Goal: Transaction & Acquisition: Purchase product/service

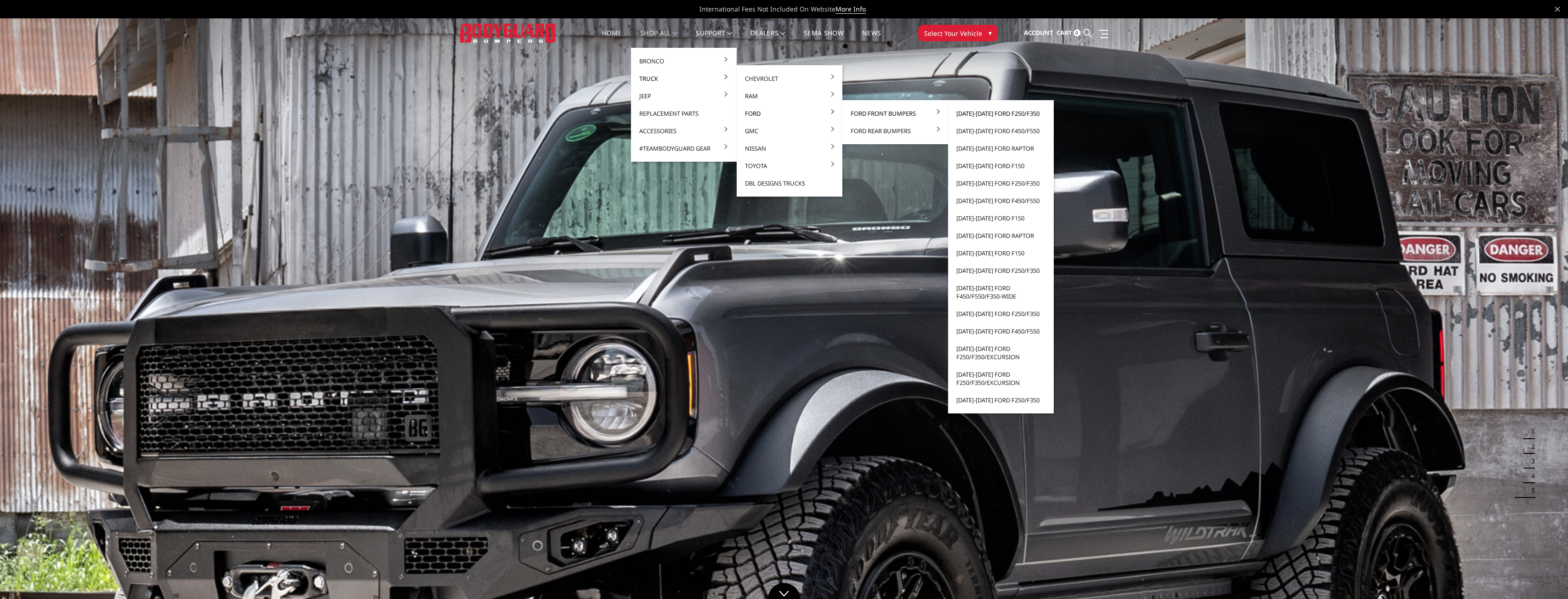
click at [994, 115] on link "[DATE]-[DATE] Ford F250/F350" at bounding box center [1001, 113] width 99 height 18
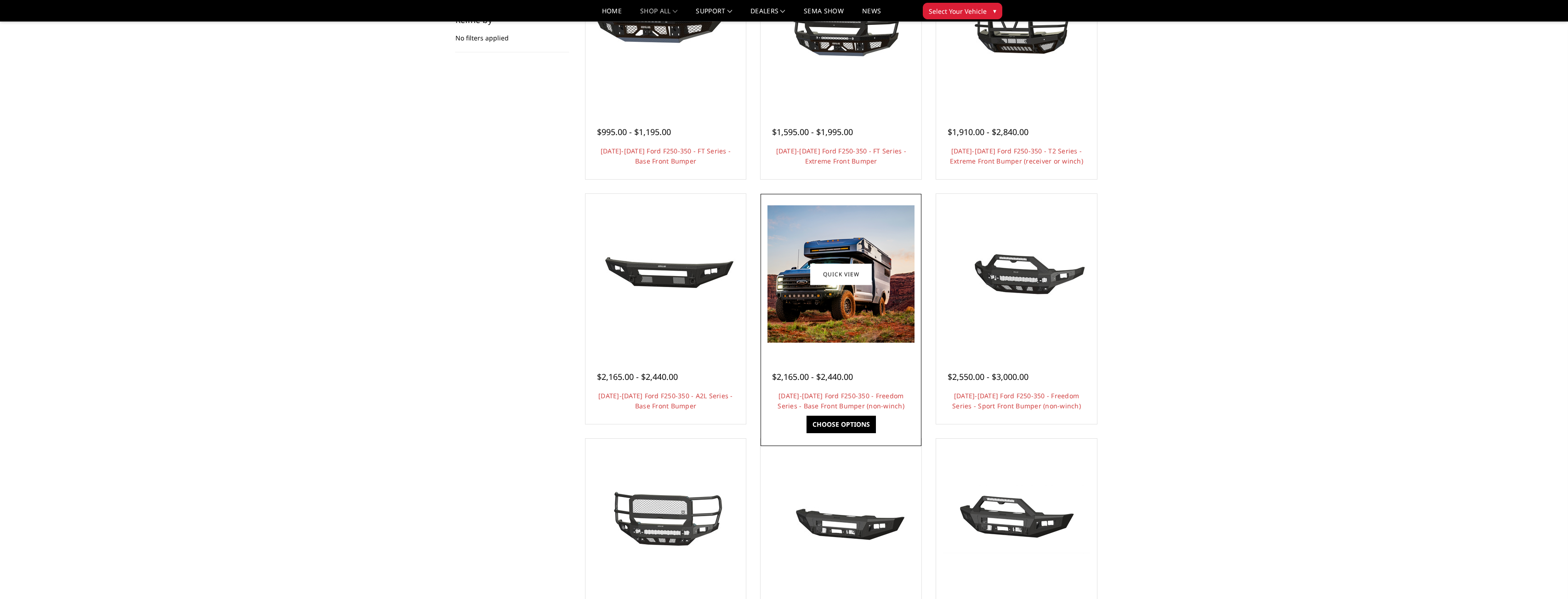
scroll to position [276, 0]
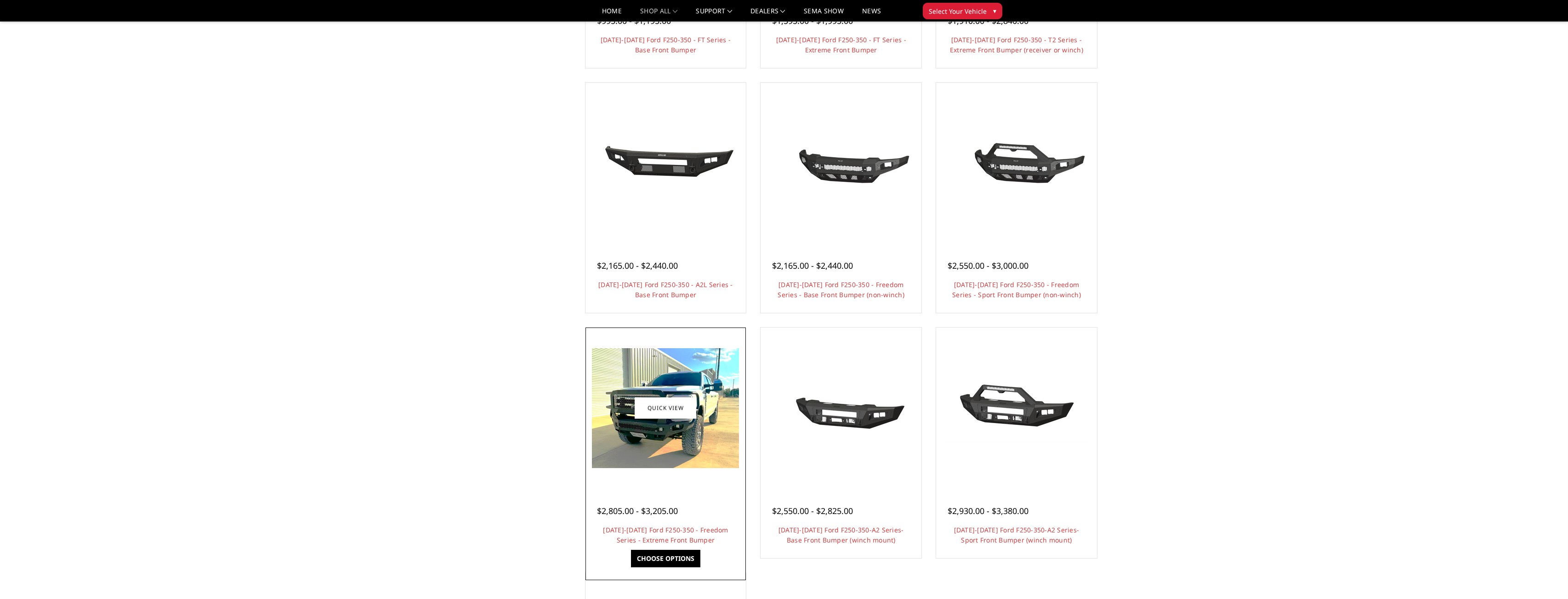
click at [689, 442] on img at bounding box center [665, 409] width 147 height 120
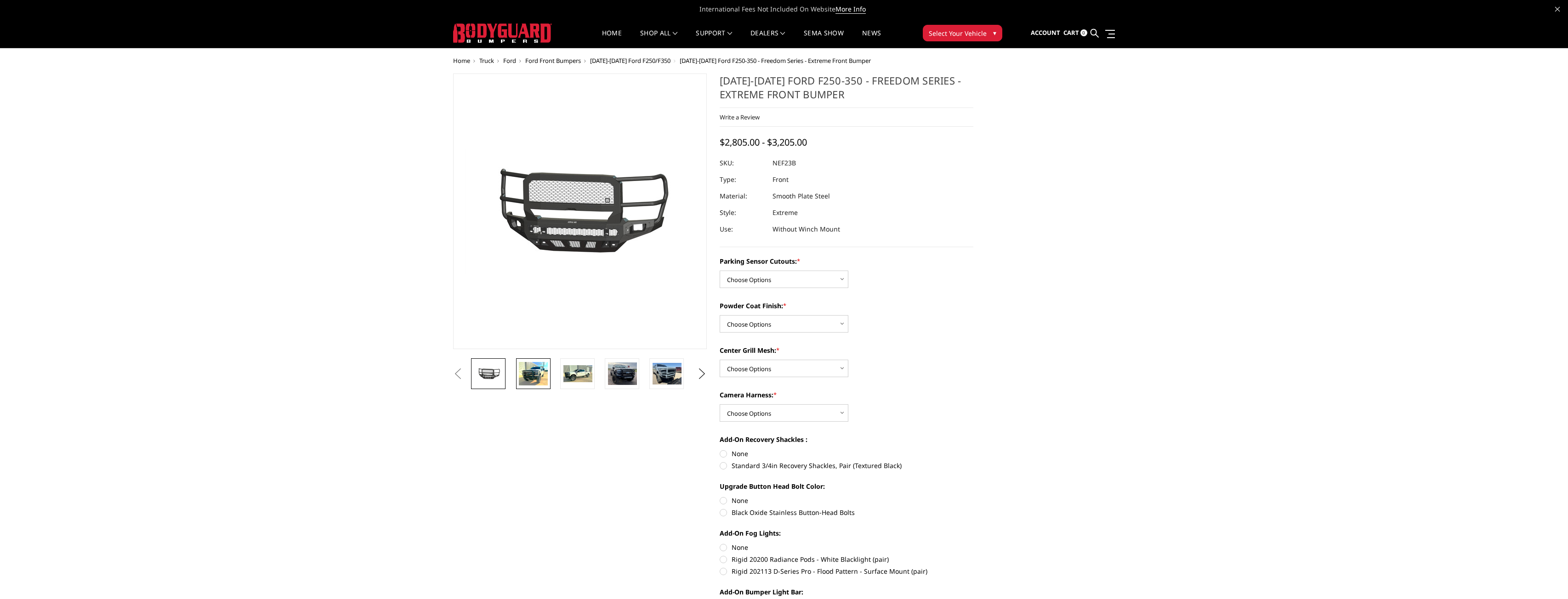
click at [528, 376] on img at bounding box center [533, 373] width 29 height 24
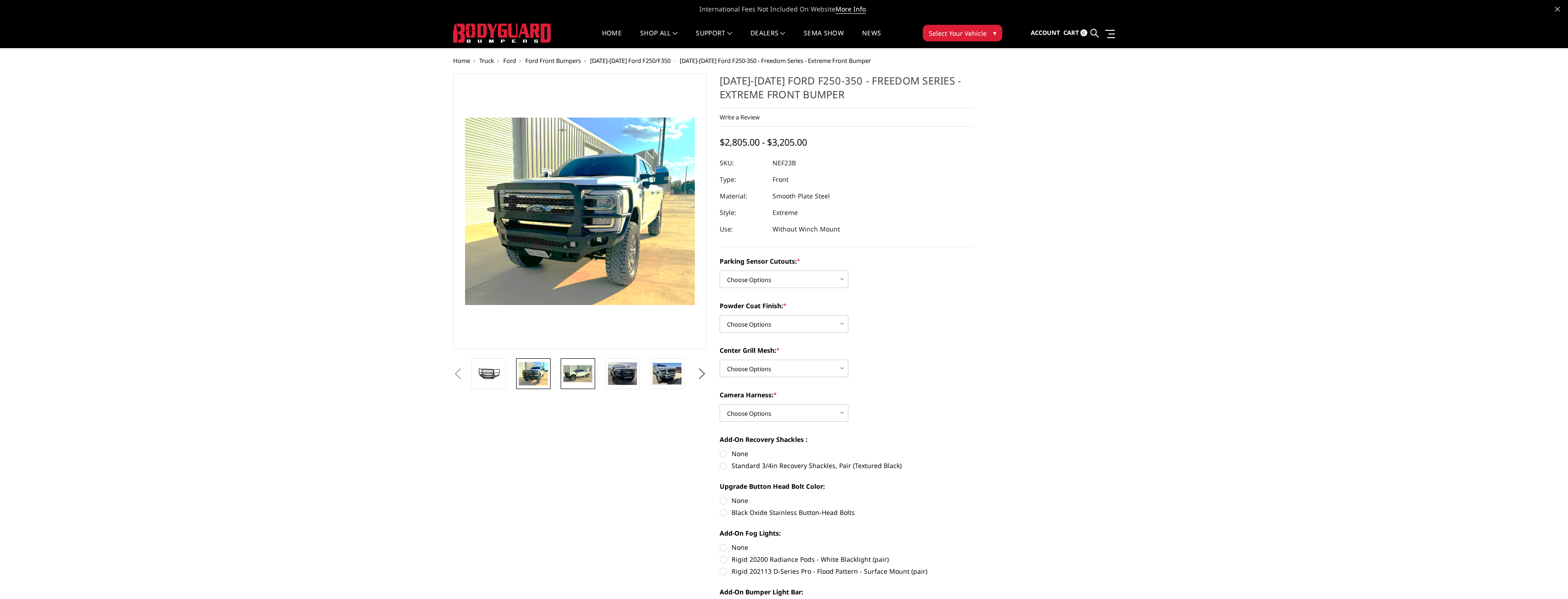
click at [566, 373] on img at bounding box center [578, 374] width 29 height 18
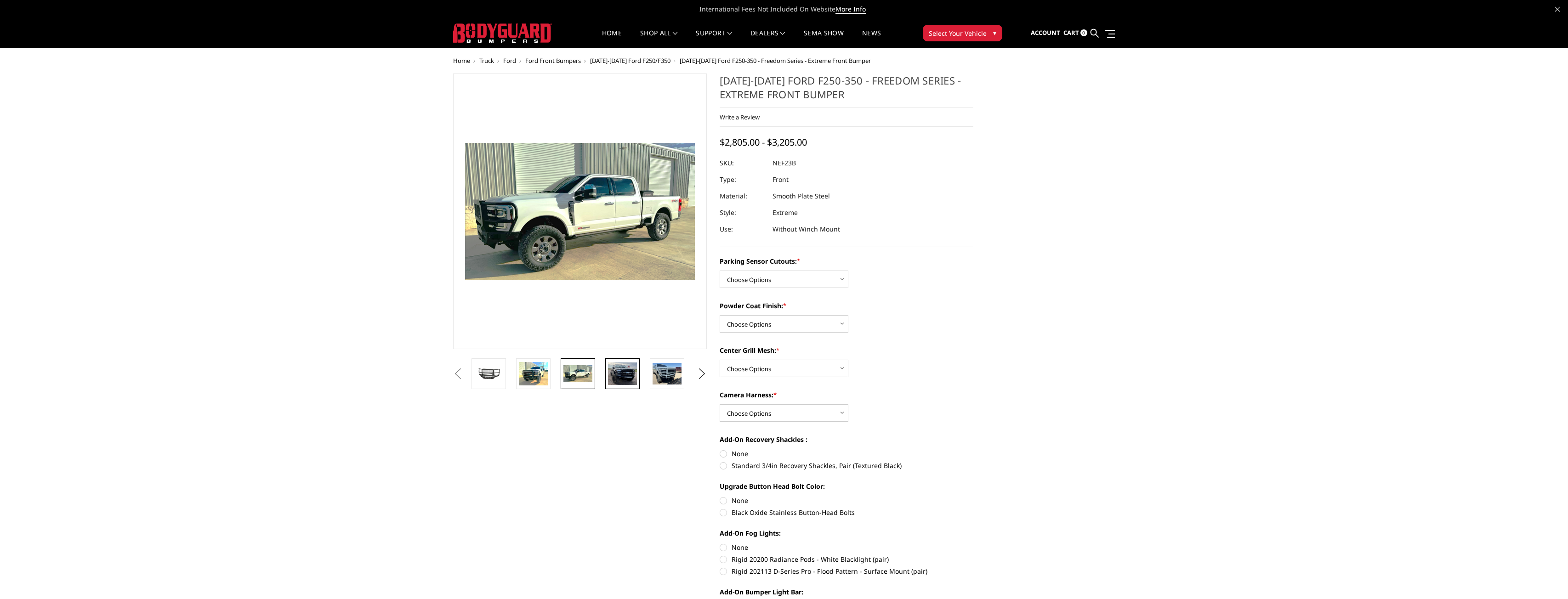
click at [634, 382] on img at bounding box center [622, 373] width 29 height 22
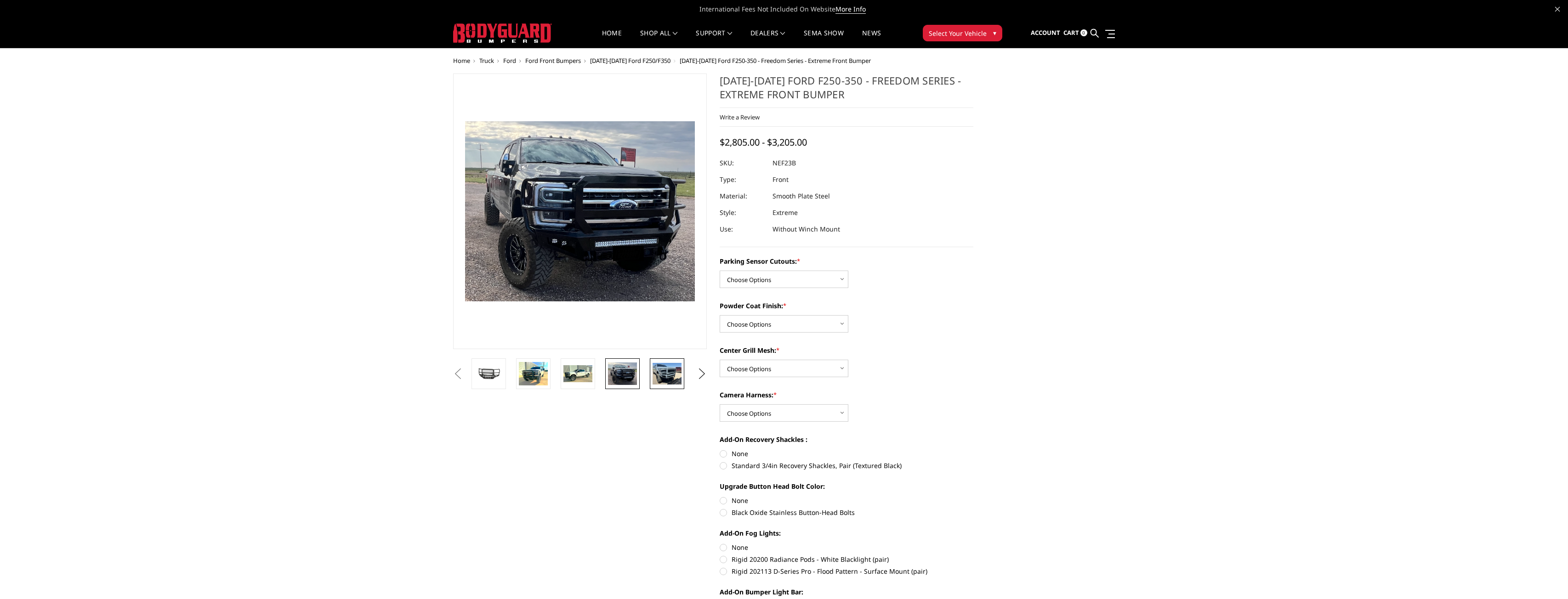
click at [667, 378] on img at bounding box center [667, 374] width 29 height 22
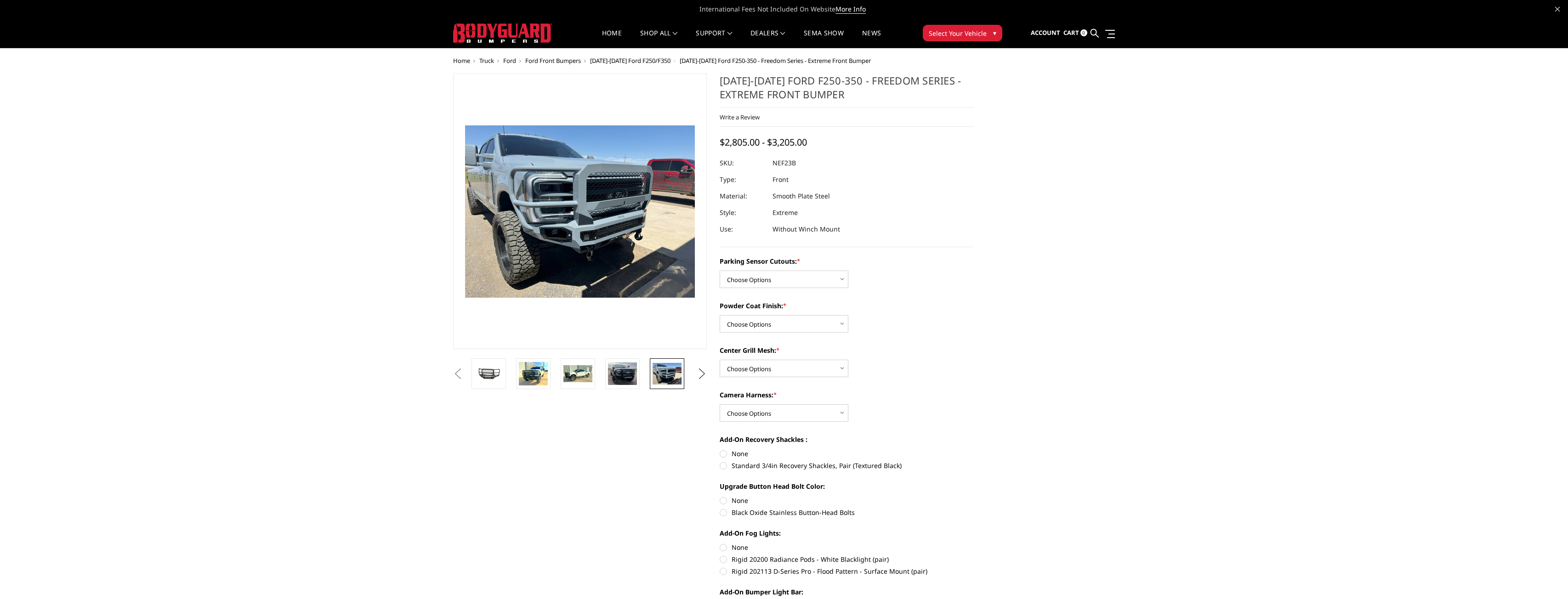
click at [700, 374] on button "Next" at bounding box center [702, 374] width 14 height 14
click at [664, 378] on img at bounding box center [667, 374] width 29 height 22
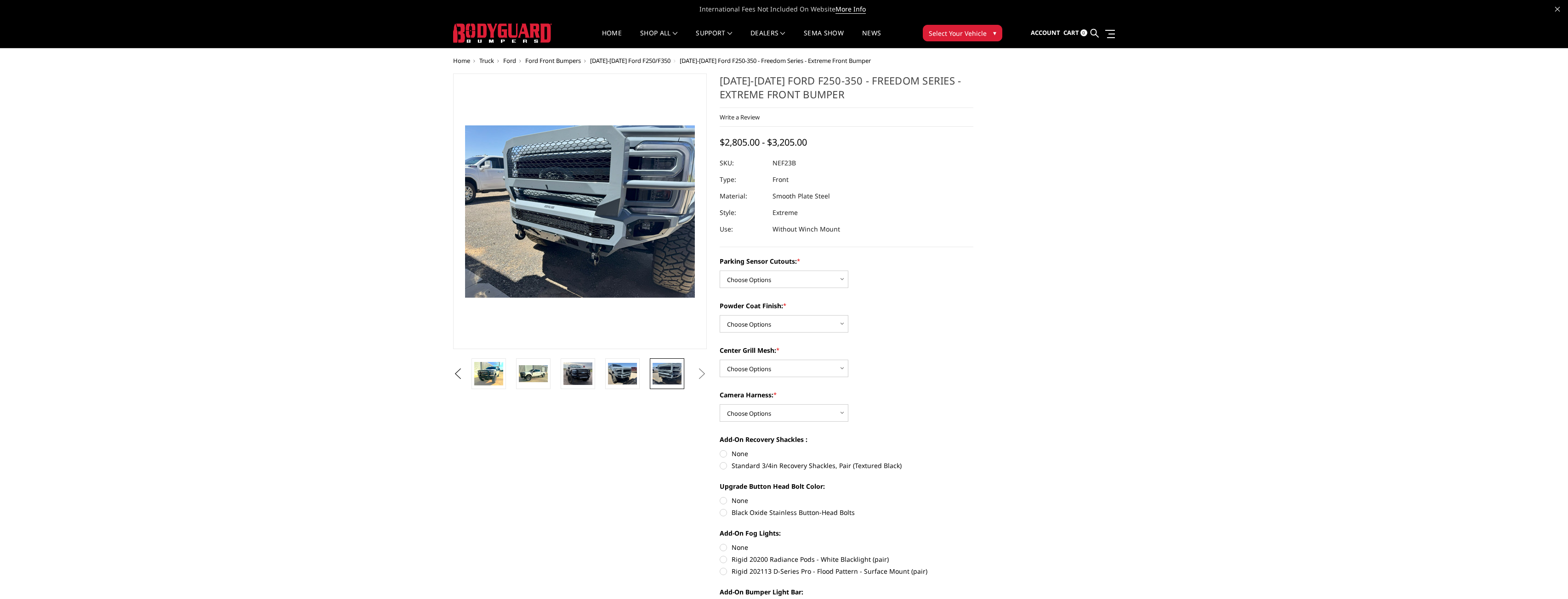
click at [703, 371] on button "Next" at bounding box center [702, 374] width 14 height 14
click at [776, 284] on select "Choose Options No - Without Parking Sensor Cutouts Yes - With Parking Sensor Cu…" at bounding box center [784, 280] width 129 height 18
select select "2583"
click at [719, 271] on select "Choose Options No - Without Parking Sensor Cutouts Yes - With Parking Sensor Cu…" at bounding box center [784, 280] width 129 height 18
click at [788, 322] on select "Choose Options Bare Metal Textured Black Powder Coat" at bounding box center [784, 324] width 129 height 18
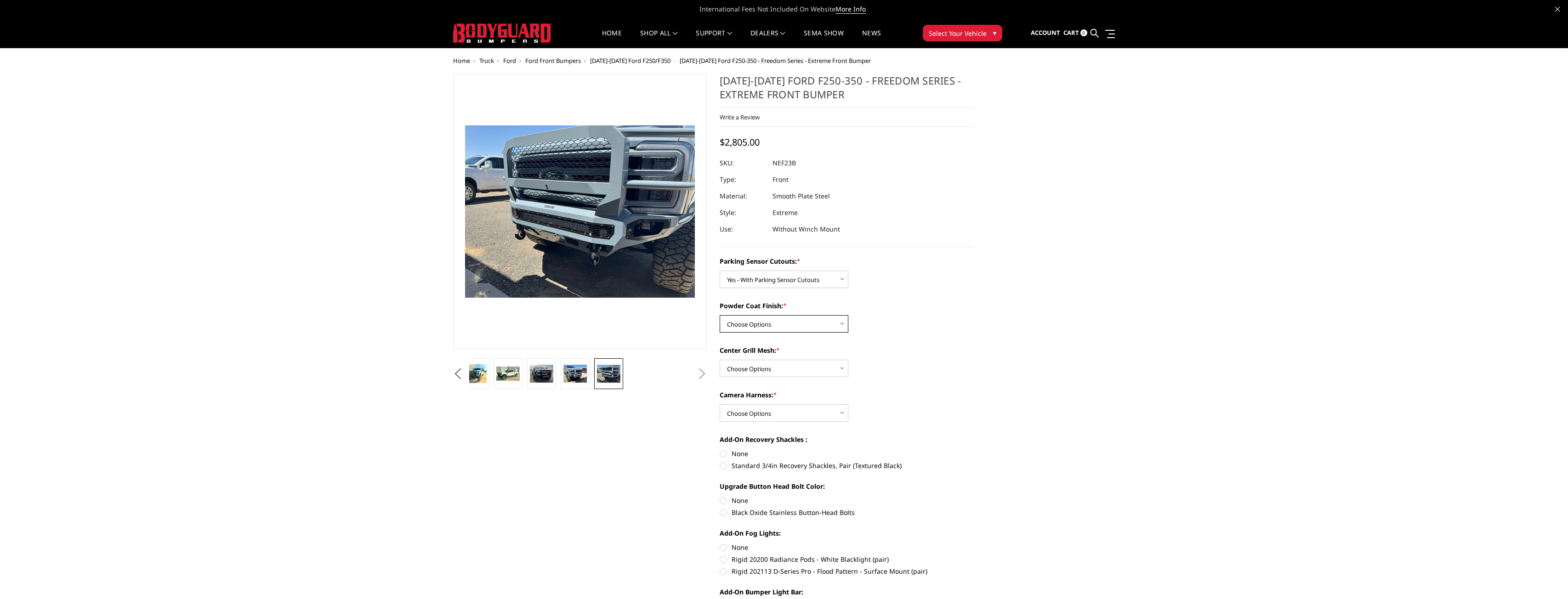
select select "2584"
click at [719, 315] on select "Choose Options Bare Metal Textured Black Powder Coat" at bounding box center [784, 324] width 129 height 18
click at [817, 369] on select "Choose Options With Center Grill Mesh Without Center Grill Mesh" at bounding box center [784, 369] width 129 height 18
click at [465, 375] on button "Previous" at bounding box center [457, 374] width 14 height 14
click at [495, 375] on img at bounding box center [488, 373] width 29 height 16
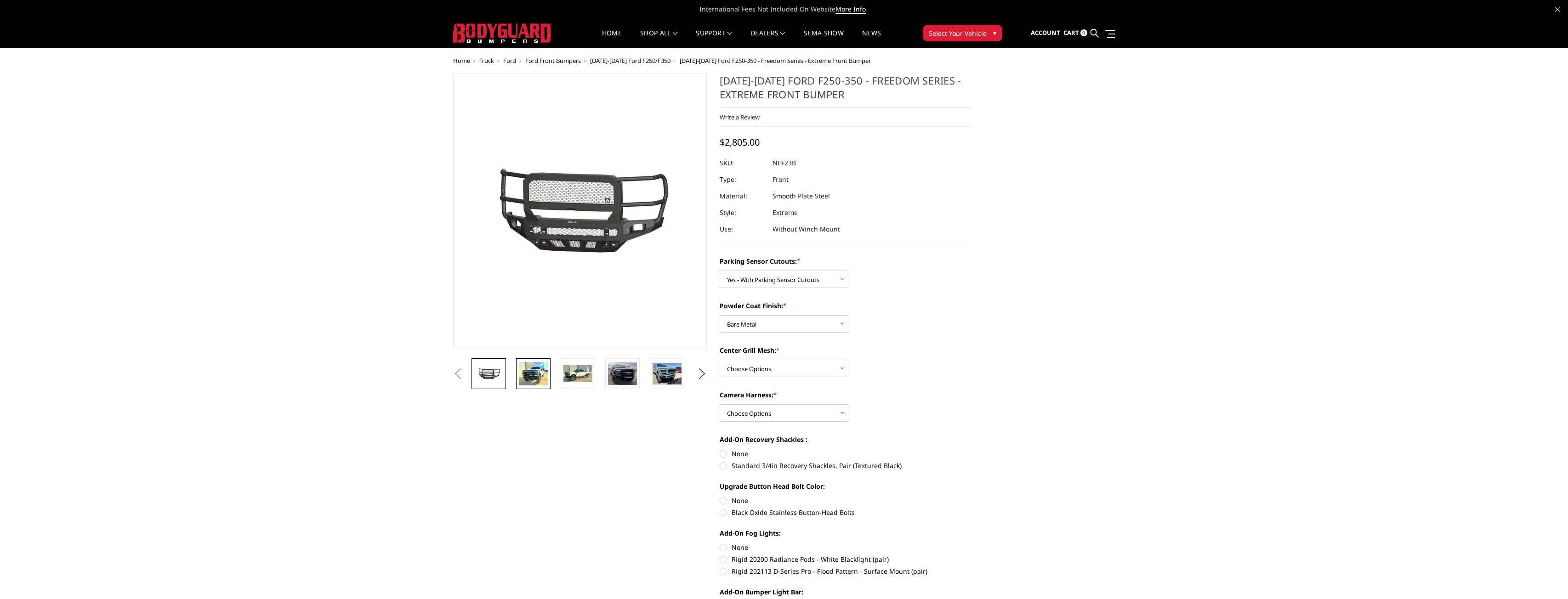
click at [526, 374] on img at bounding box center [533, 373] width 29 height 24
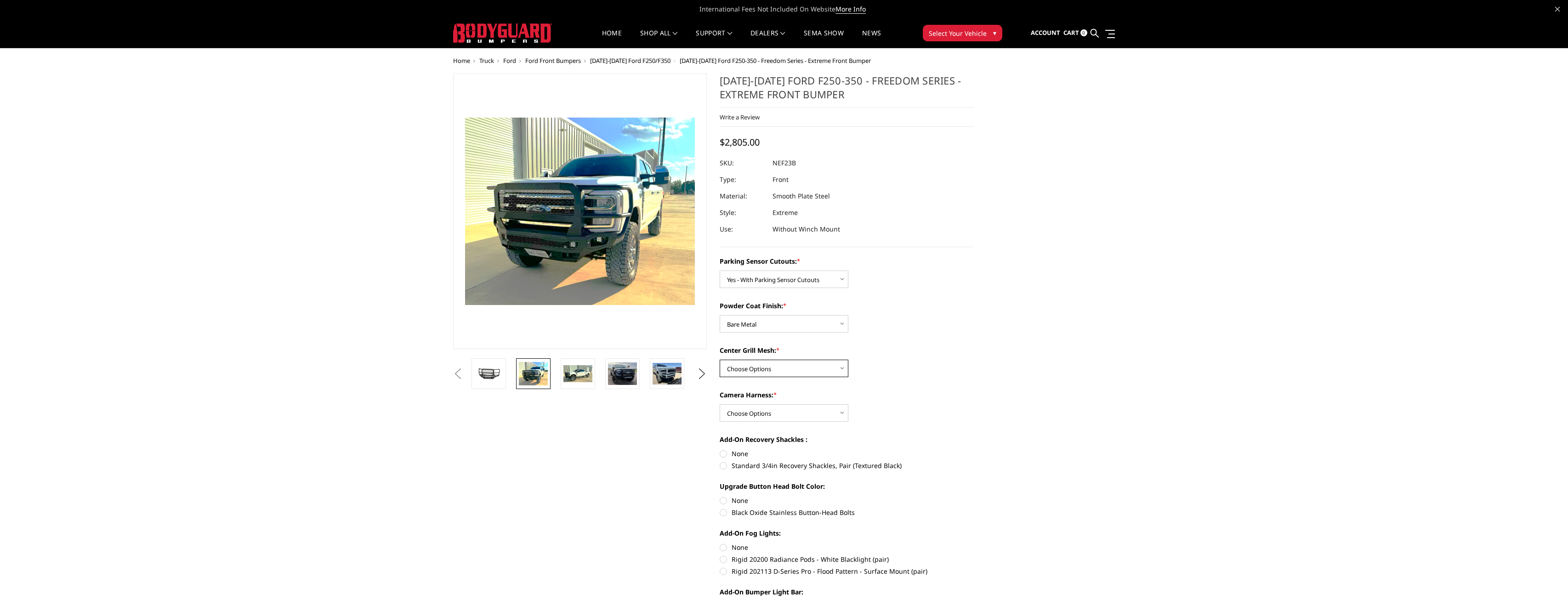
click at [782, 372] on select "Choose Options With Center Grill Mesh Without Center Grill Mesh" at bounding box center [784, 369] width 129 height 18
click at [583, 380] on img at bounding box center [578, 374] width 29 height 18
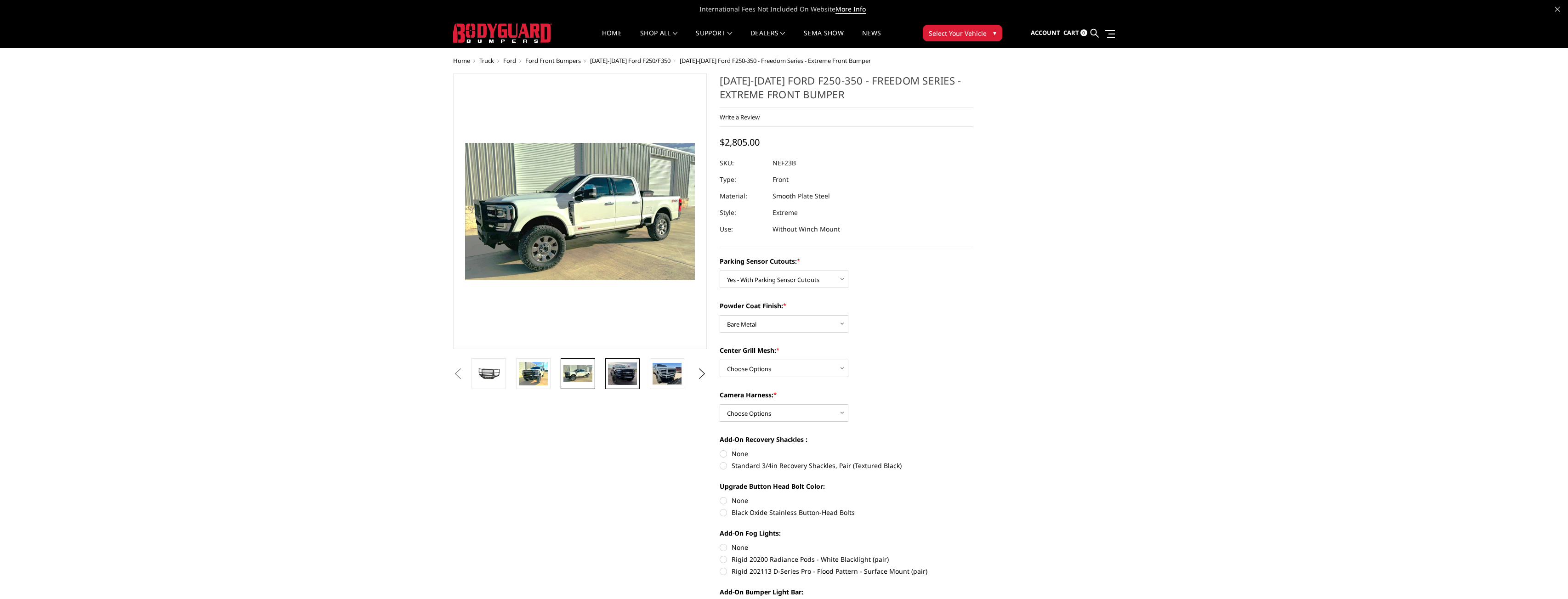
click at [622, 380] on img at bounding box center [622, 373] width 29 height 22
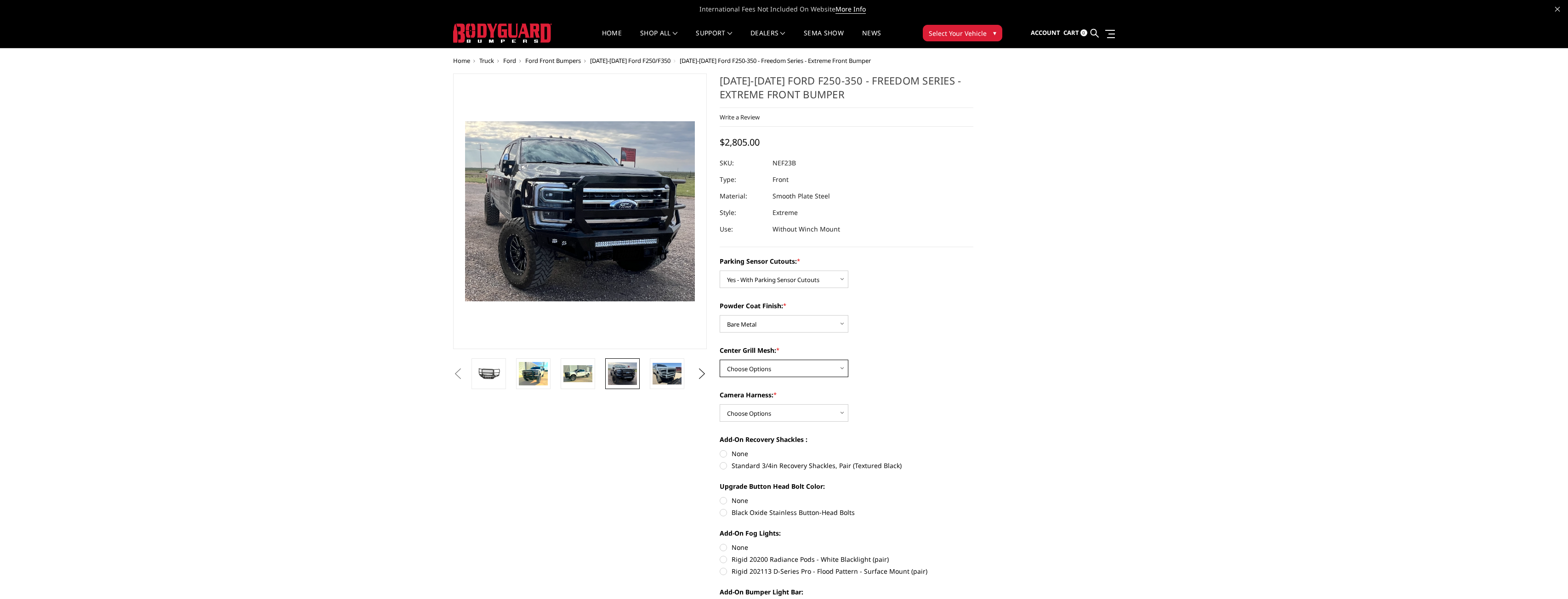
click at [774, 370] on select "Choose Options With Center Grill Mesh Without Center Grill Mesh" at bounding box center [784, 369] width 129 height 18
click at [527, 366] on img at bounding box center [533, 373] width 29 height 24
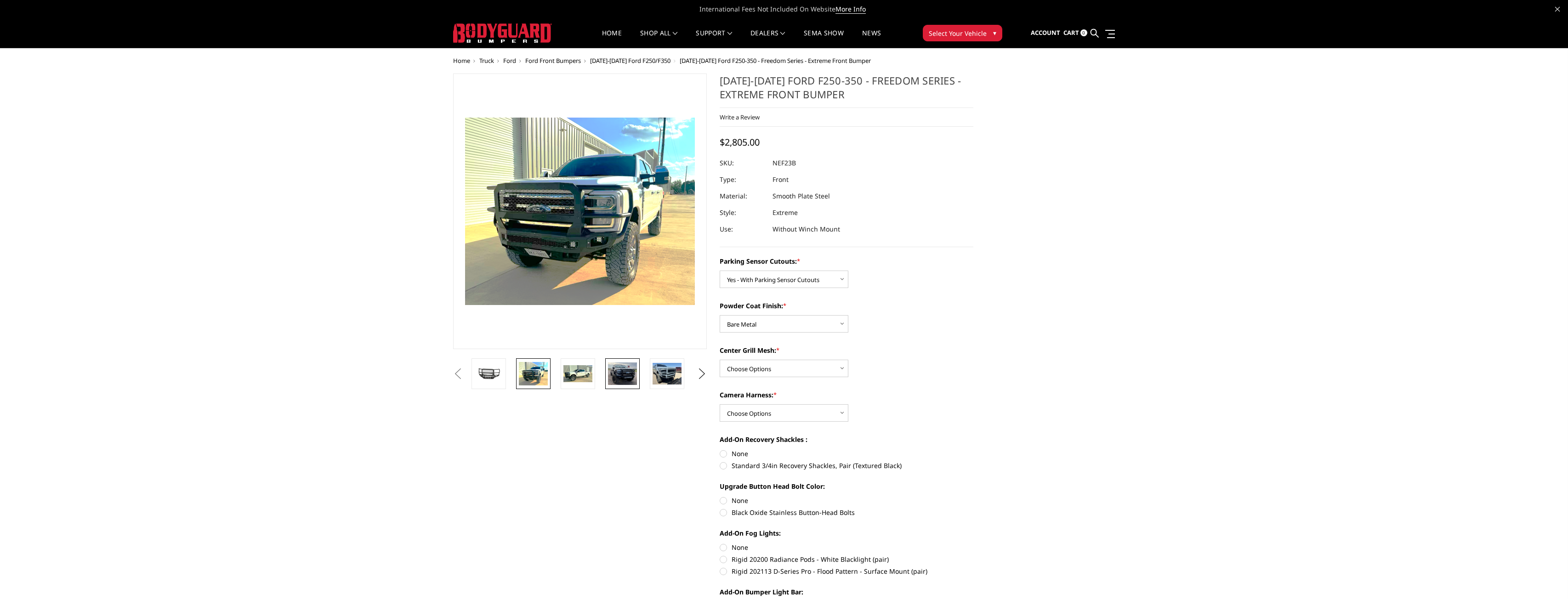
click at [624, 377] on img at bounding box center [622, 373] width 29 height 22
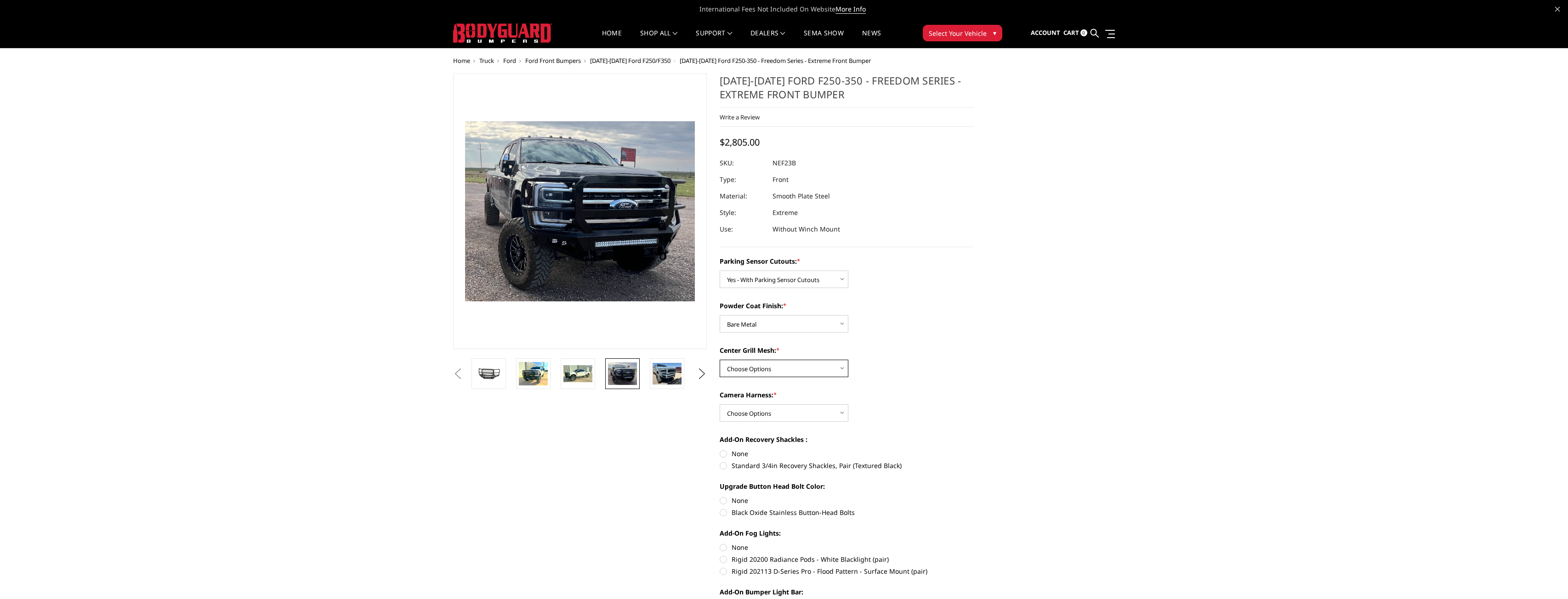
click at [794, 371] on select "Choose Options With Center Grill Mesh Without Center Grill Mesh" at bounding box center [784, 369] width 129 height 18
select select "2587"
click at [719, 360] on select "Choose Options With Center Grill Mesh Without Center Grill Mesh" at bounding box center [784, 369] width 129 height 18
click at [793, 411] on select "Choose Options WITH Camera Harness WITHOUT Camera Harness" at bounding box center [784, 413] width 129 height 18
select select "2588"
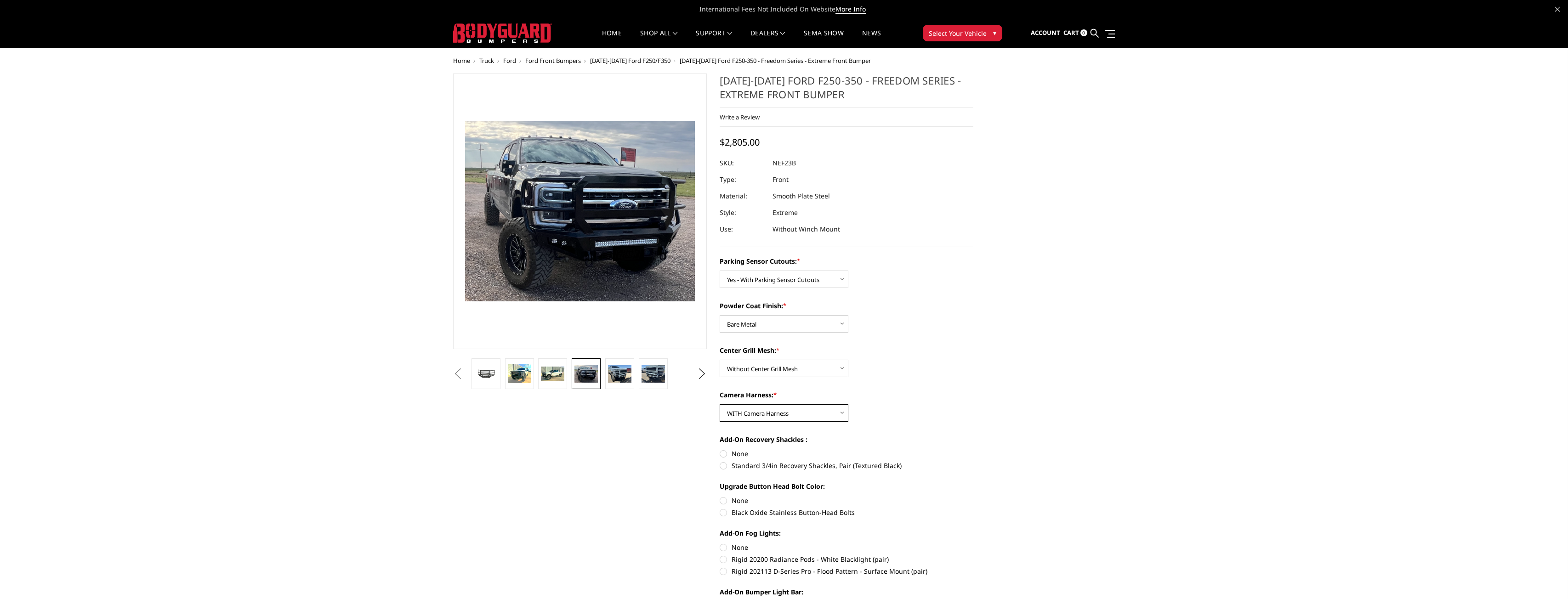
click at [719, 405] on select "Choose Options WITH Camera Harness WITHOUT Camera Harness" at bounding box center [784, 413] width 129 height 18
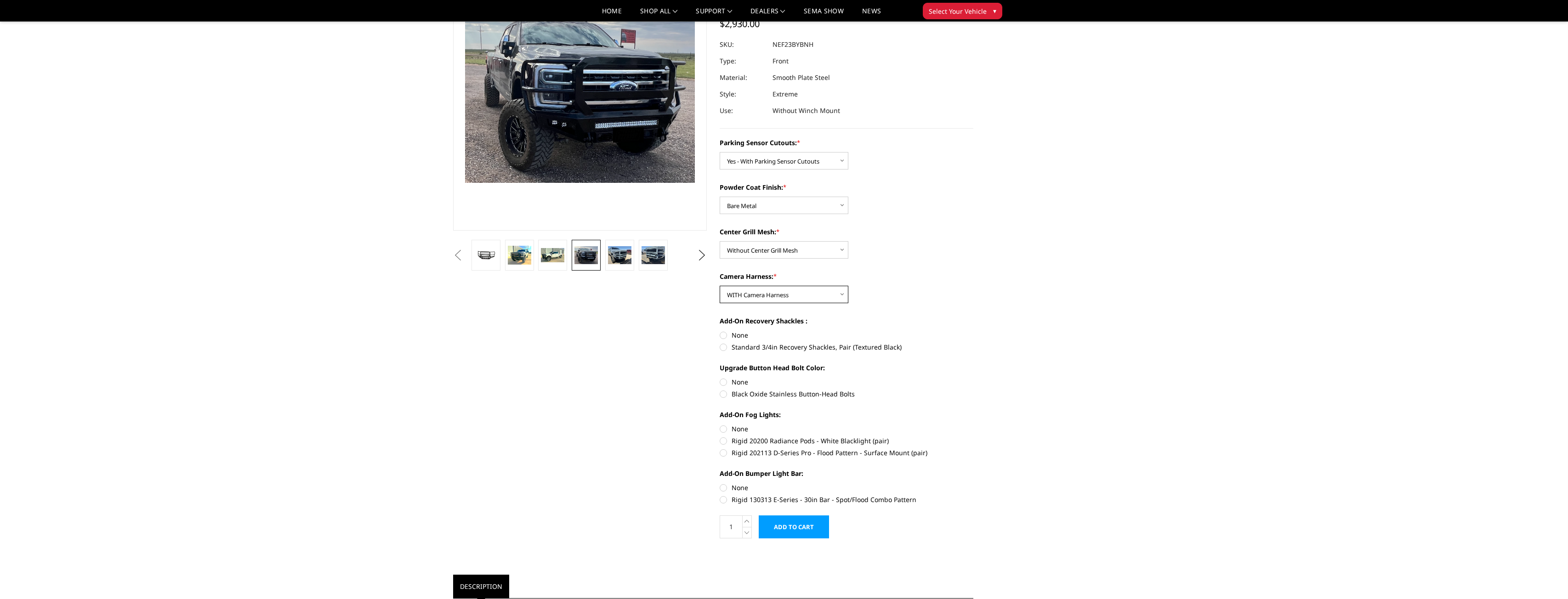
scroll to position [92, 0]
click at [724, 336] on label "None" at bounding box center [846, 335] width 254 height 9
click at [720, 330] on input "None" at bounding box center [719, 330] width 1 height 1
radio input "true"
click at [737, 393] on label "Black Oxide Stainless Button-Head Bolts" at bounding box center [846, 394] width 254 height 9
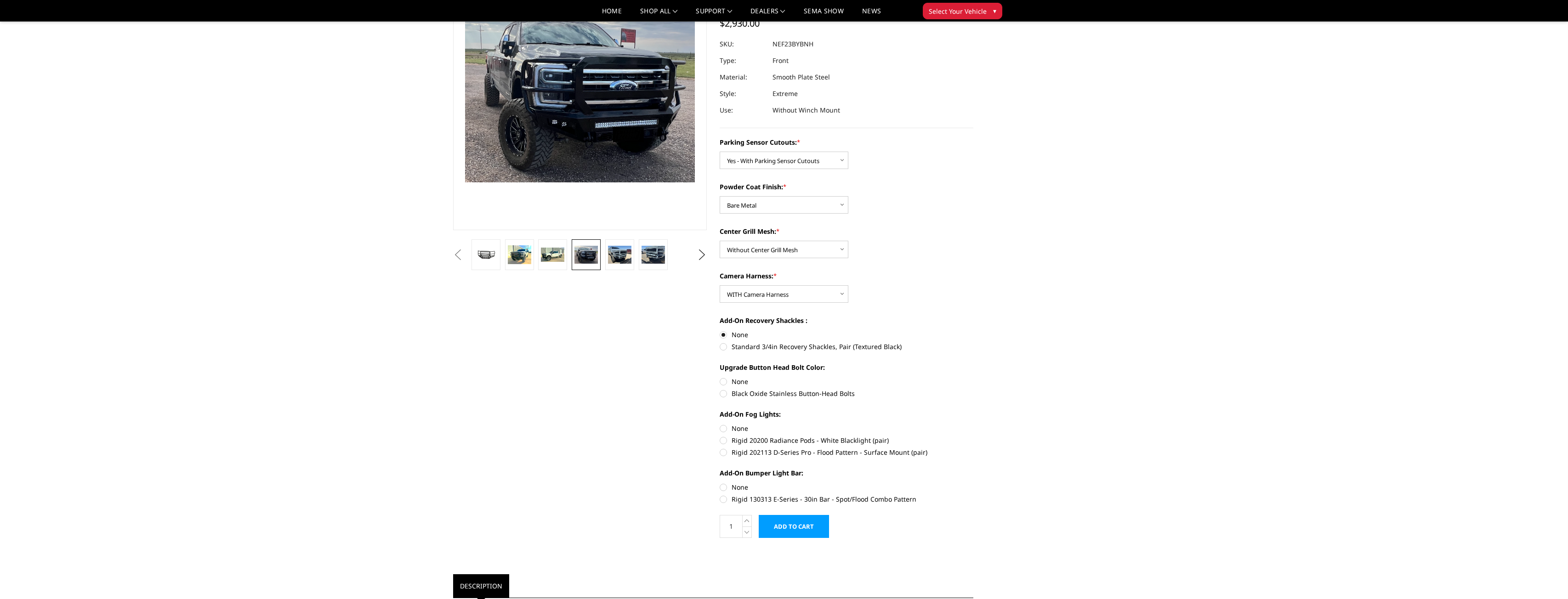
click at [973, 377] on input "Black Oxide Stainless Button-Head Bolts" at bounding box center [973, 377] width 1 height 1
radio input "true"
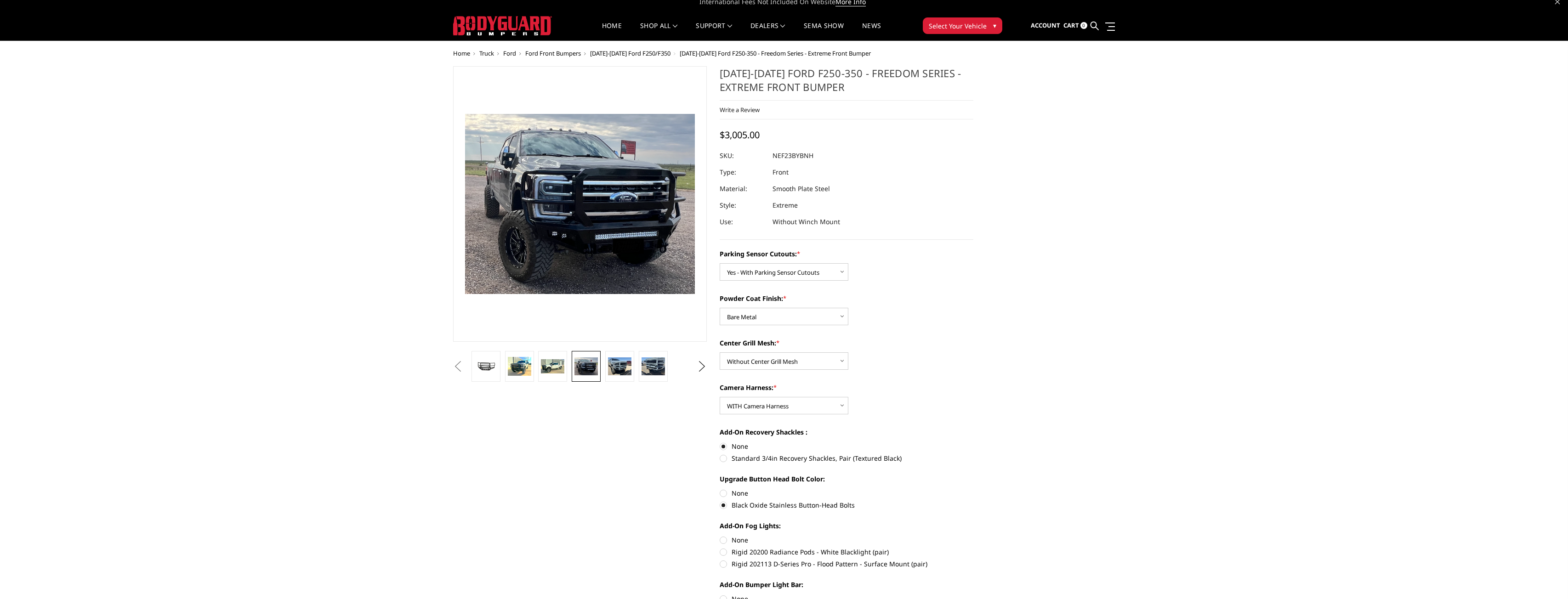
scroll to position [0, 0]
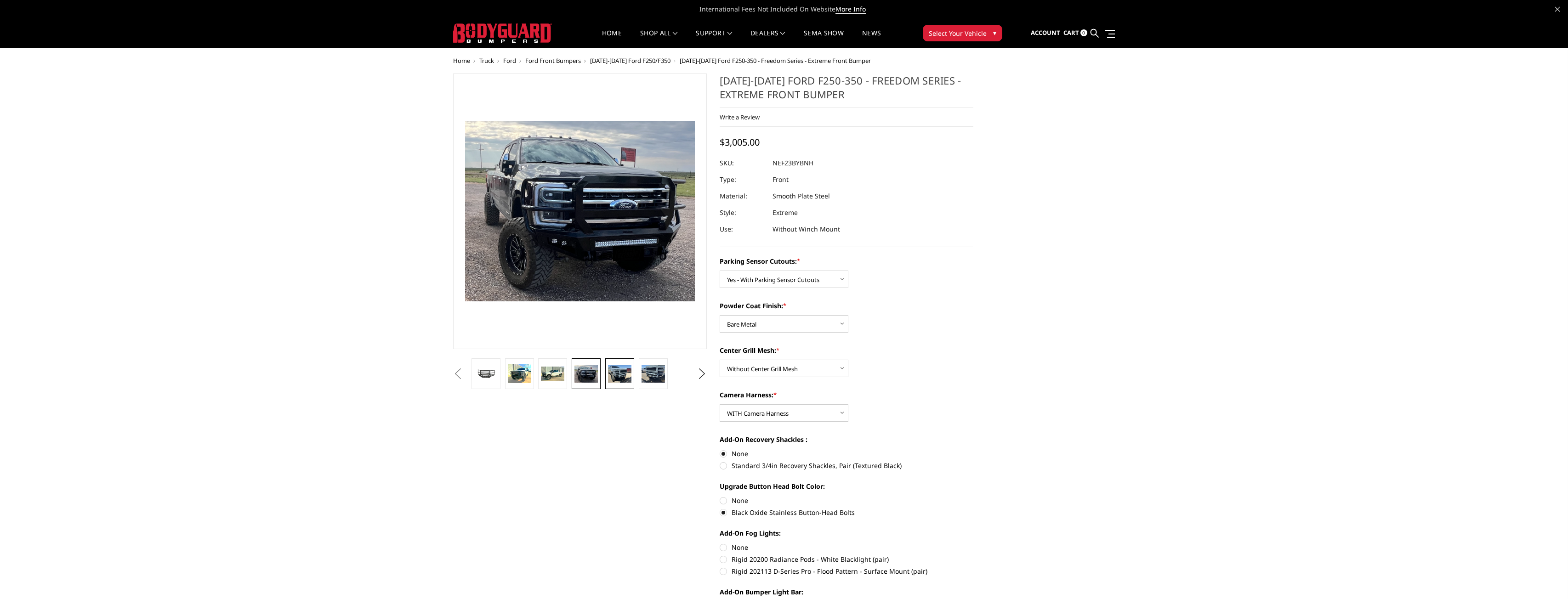
click at [624, 386] on link at bounding box center [619, 374] width 29 height 31
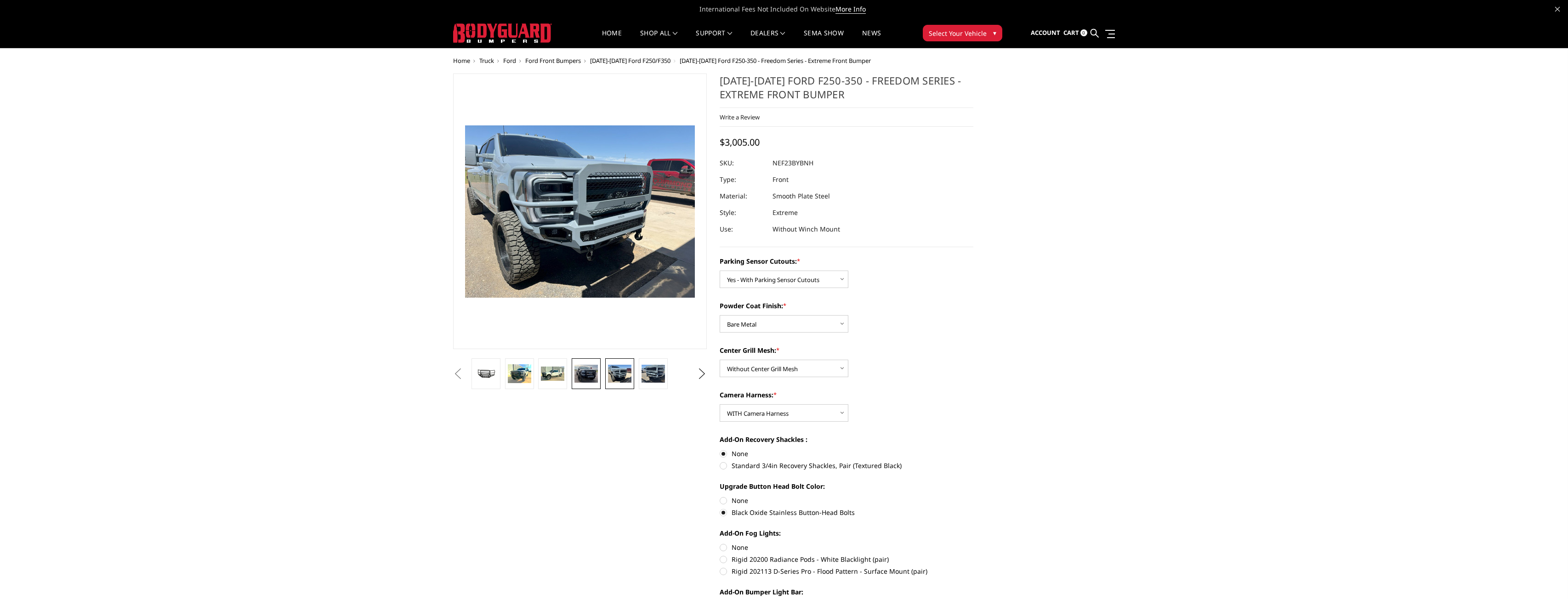
click at [581, 375] on img at bounding box center [586, 373] width 24 height 18
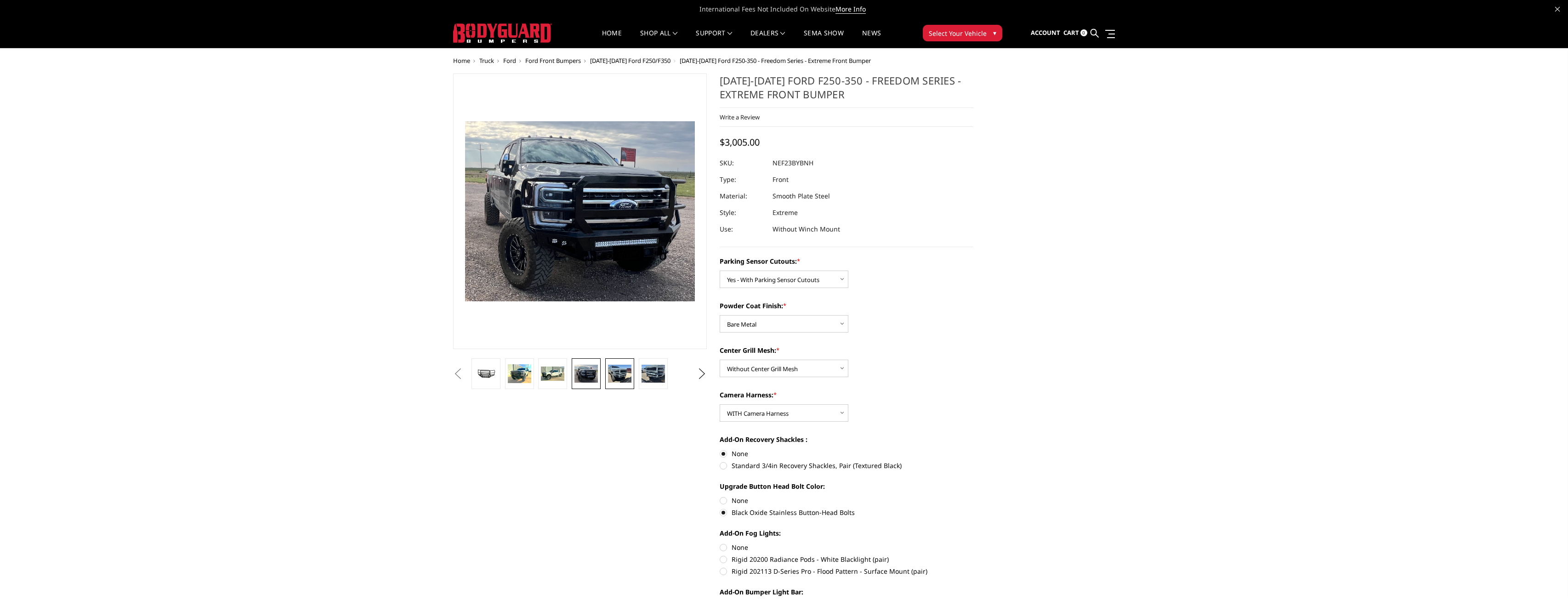
click at [615, 370] on img at bounding box center [619, 373] width 24 height 18
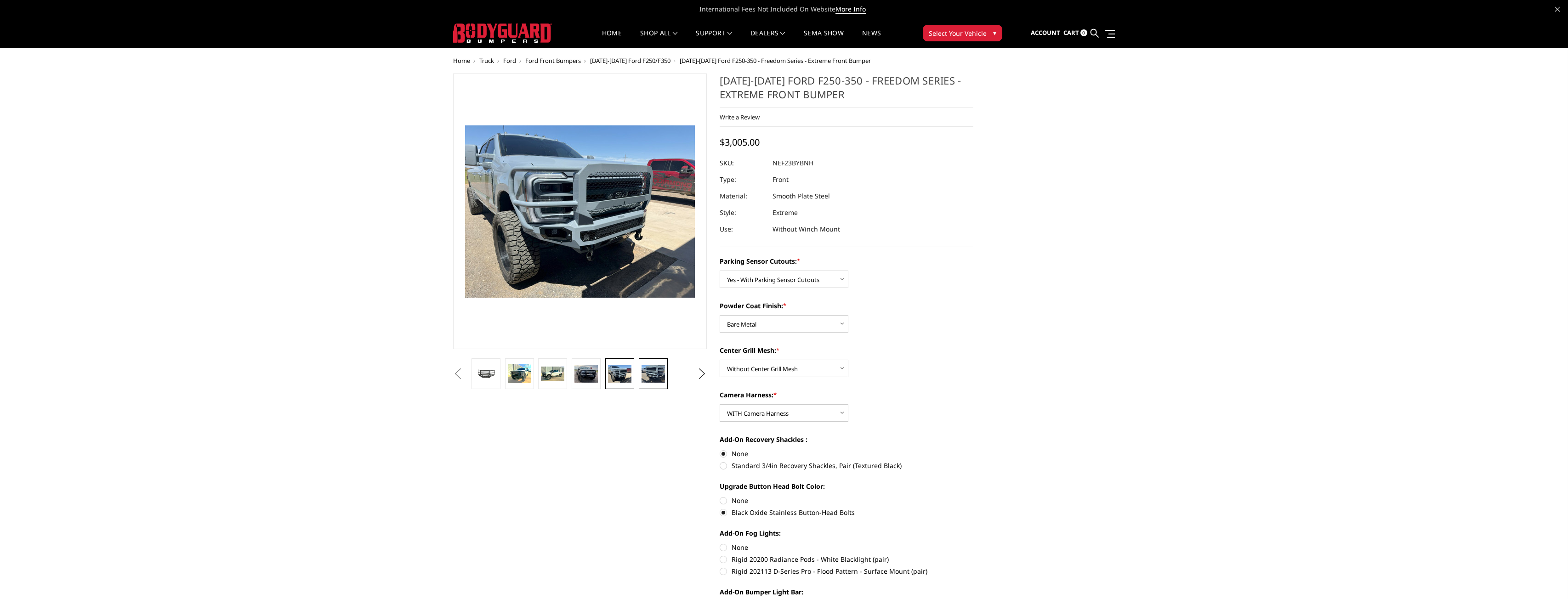
click at [644, 371] on img at bounding box center [653, 373] width 24 height 18
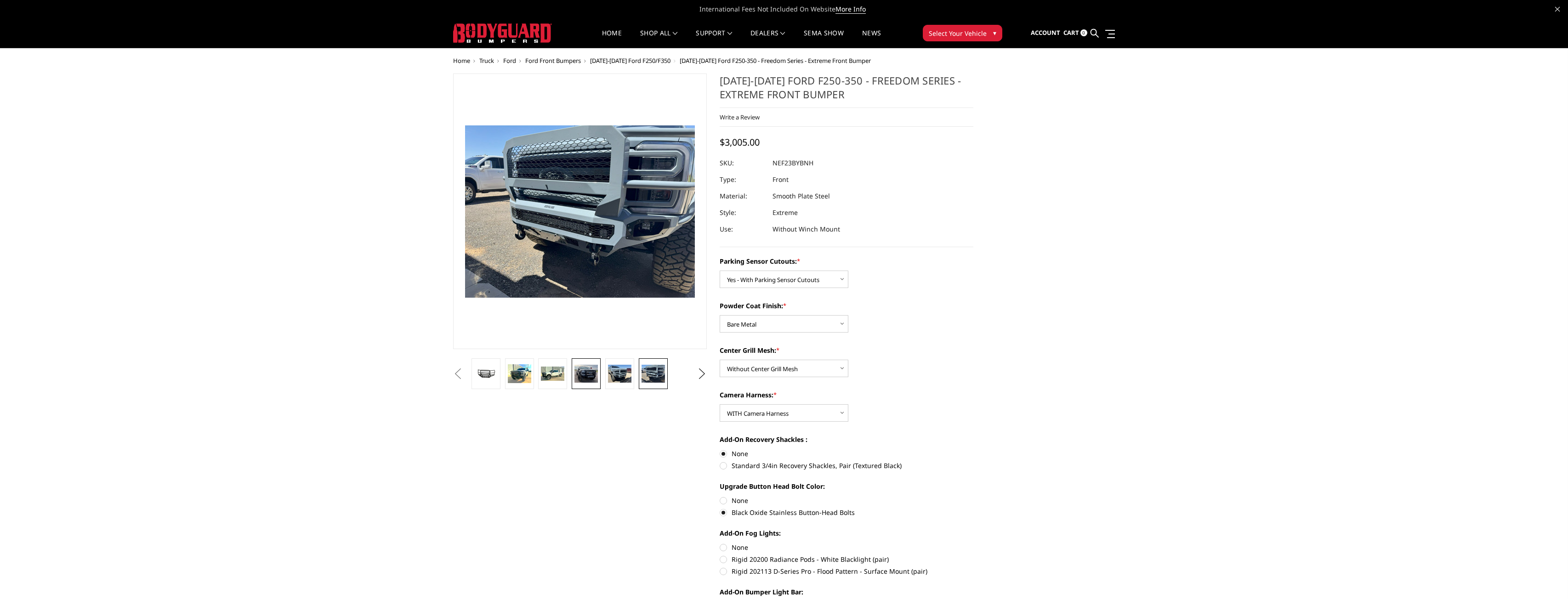
drag, startPoint x: 550, startPoint y: 380, endPoint x: 583, endPoint y: 380, distance: 33.0
click at [554, 380] on img at bounding box center [553, 373] width 24 height 14
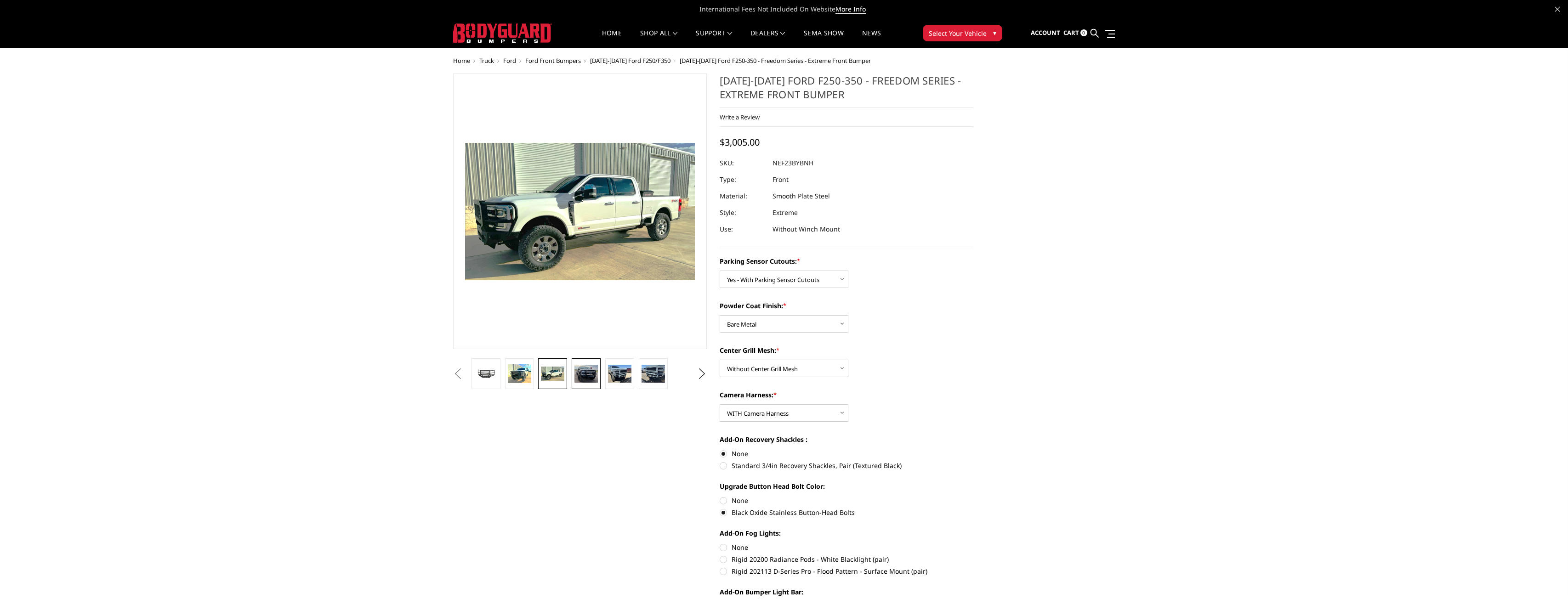
click at [584, 380] on img at bounding box center [586, 373] width 24 height 18
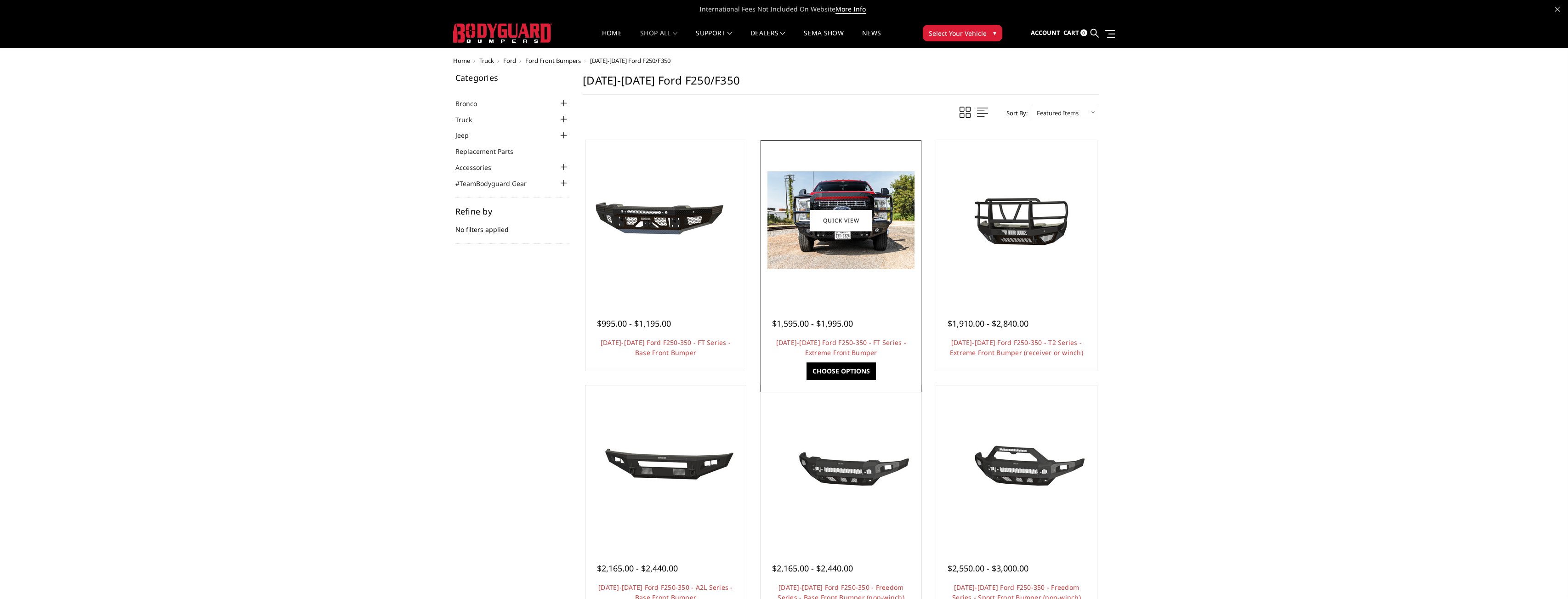
click at [861, 249] on img at bounding box center [841, 220] width 147 height 98
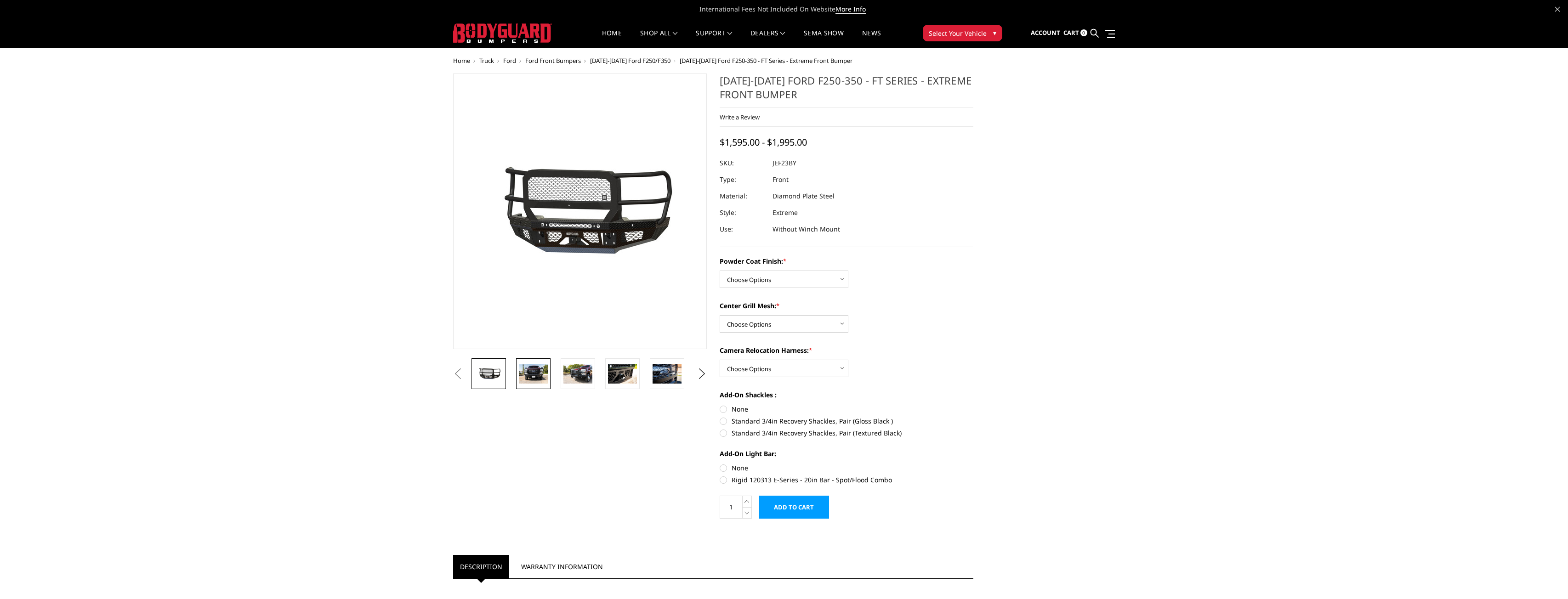
click at [540, 380] on img at bounding box center [533, 373] width 29 height 20
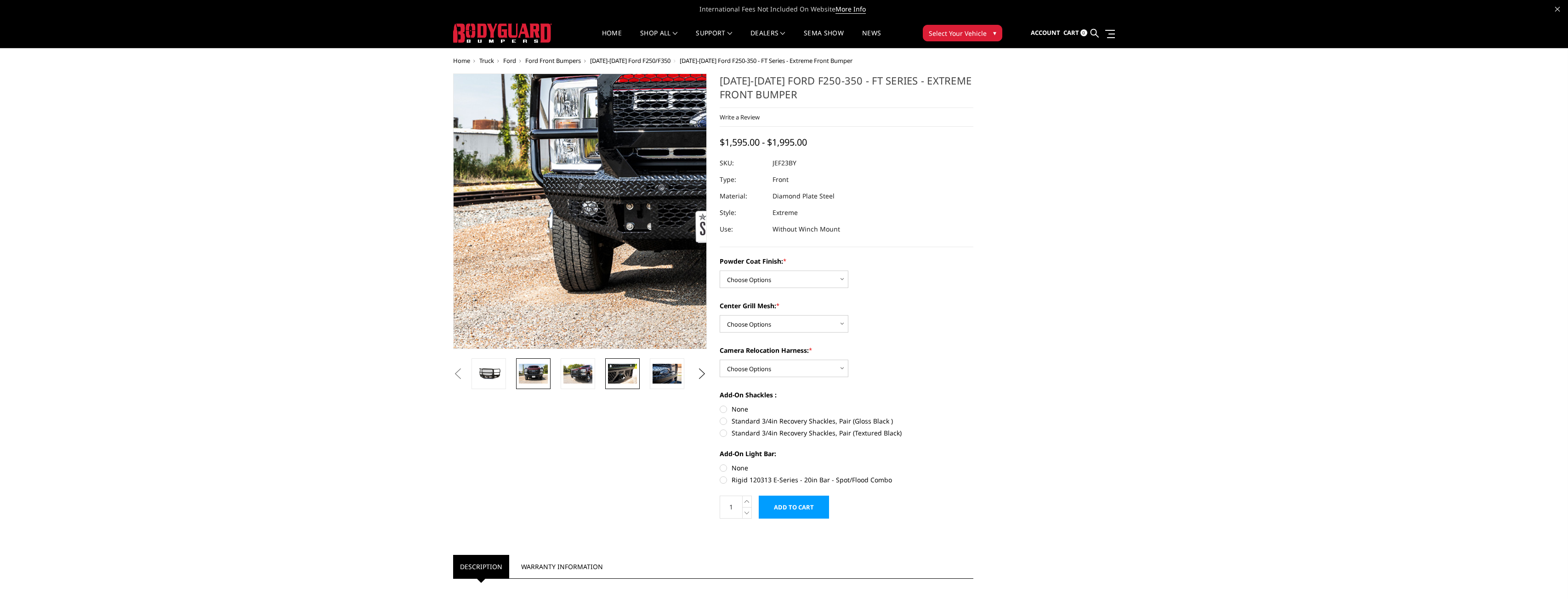
scroll to position [14, 0]
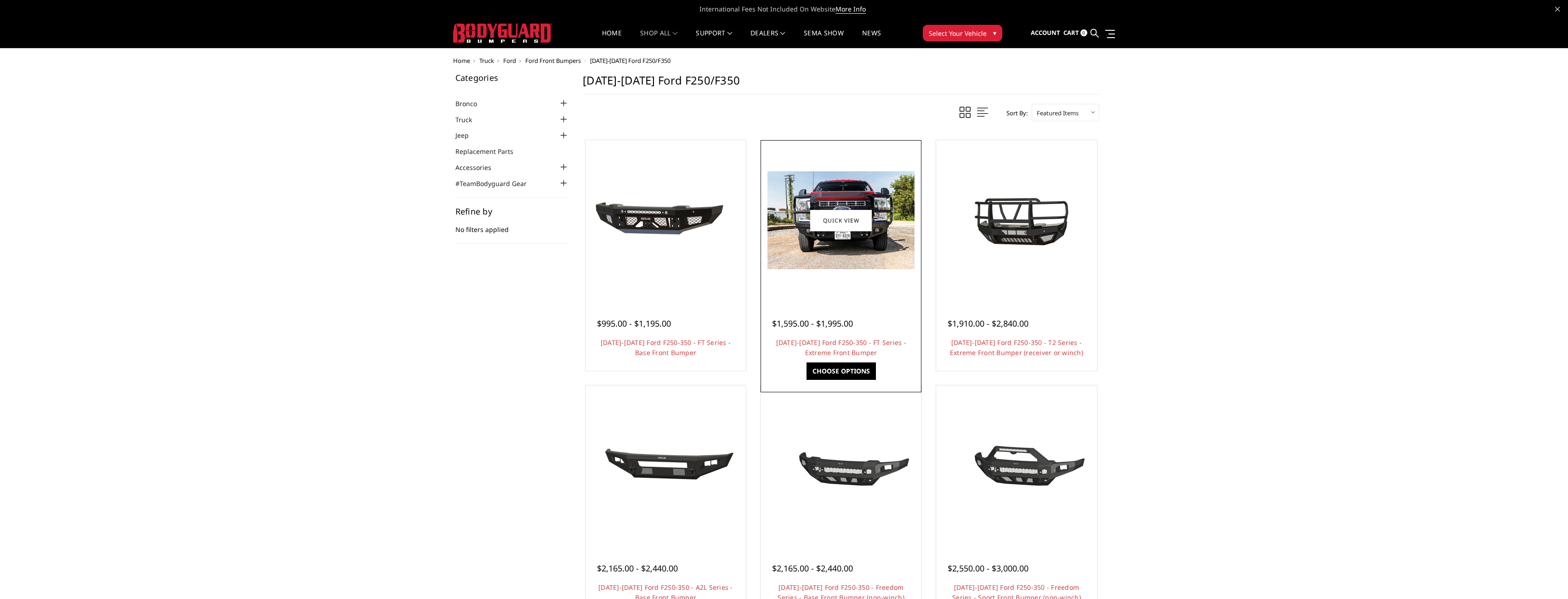
click at [855, 270] on div at bounding box center [840, 220] width 156 height 156
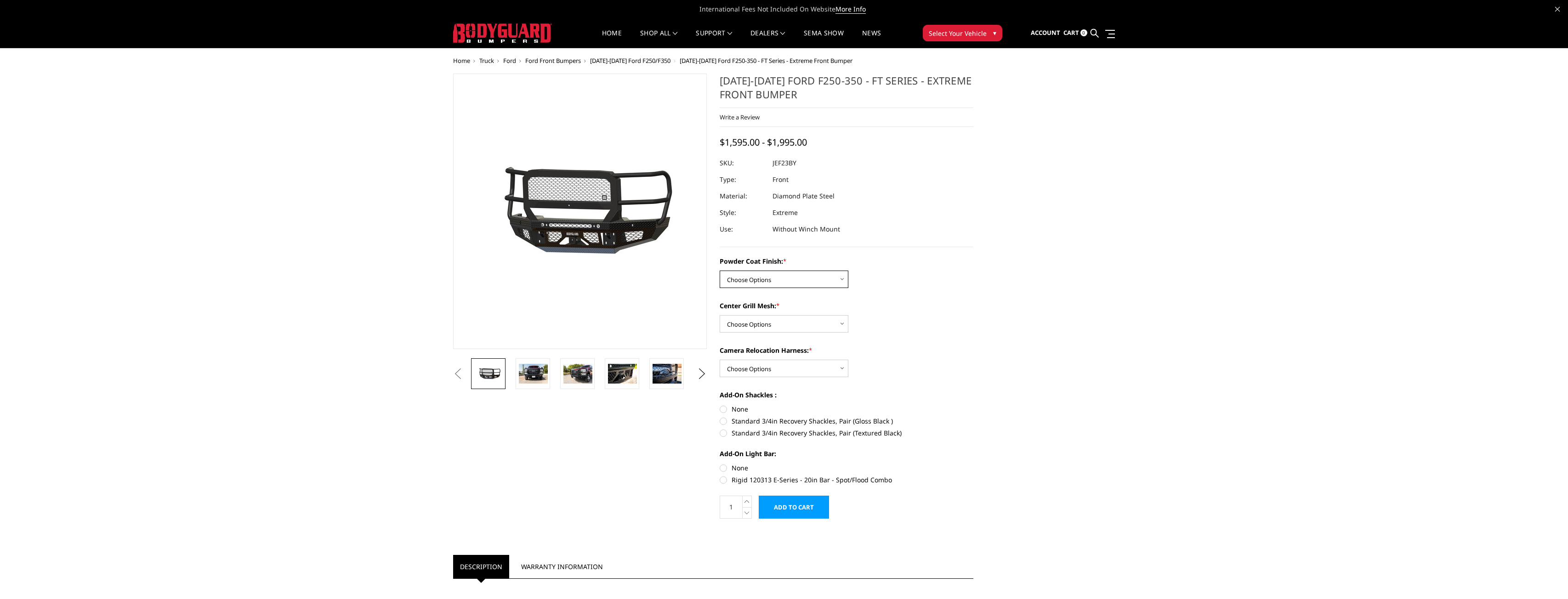
click at [783, 282] on select "Choose Options Bare Metal Gloss Black Powder Coat Textured Black Powder Coat" at bounding box center [784, 280] width 129 height 18
select select "3263"
click at [719, 271] on select "Choose Options Bare Metal Gloss Black Powder Coat Textured Black Powder Coat" at bounding box center [784, 280] width 129 height 18
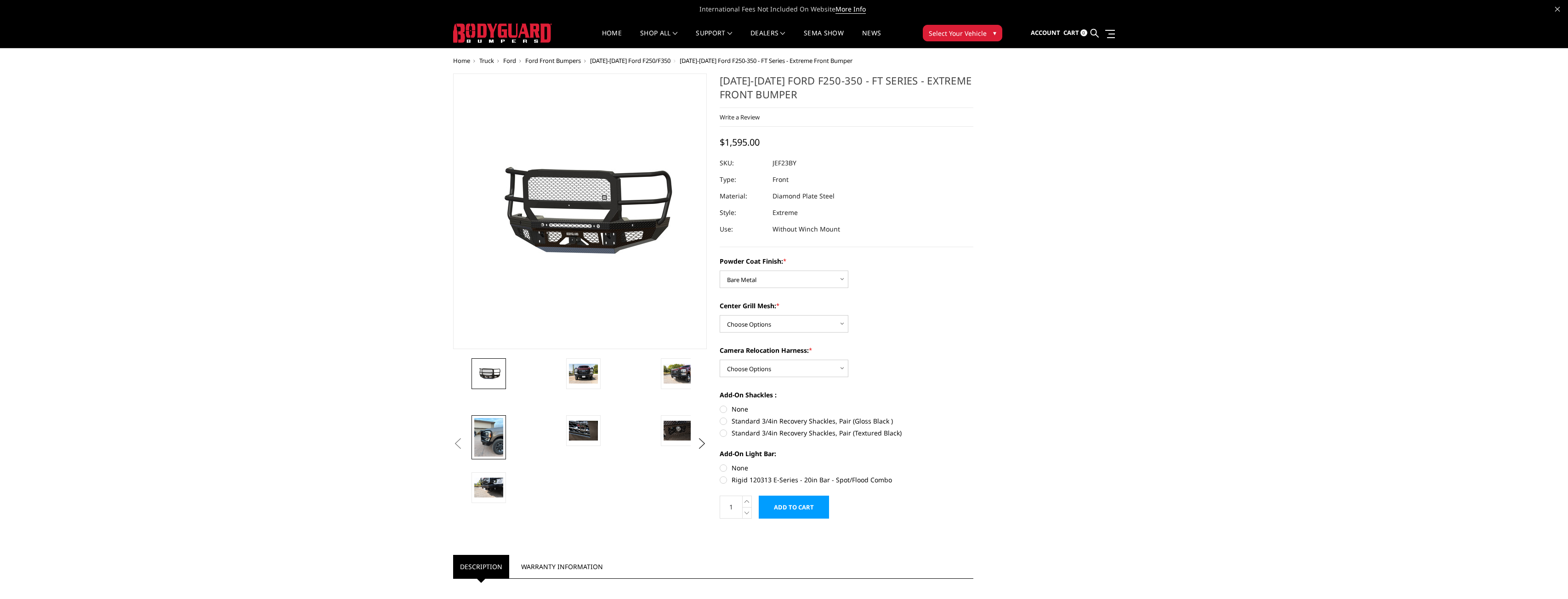
click at [498, 430] on img at bounding box center [488, 437] width 29 height 38
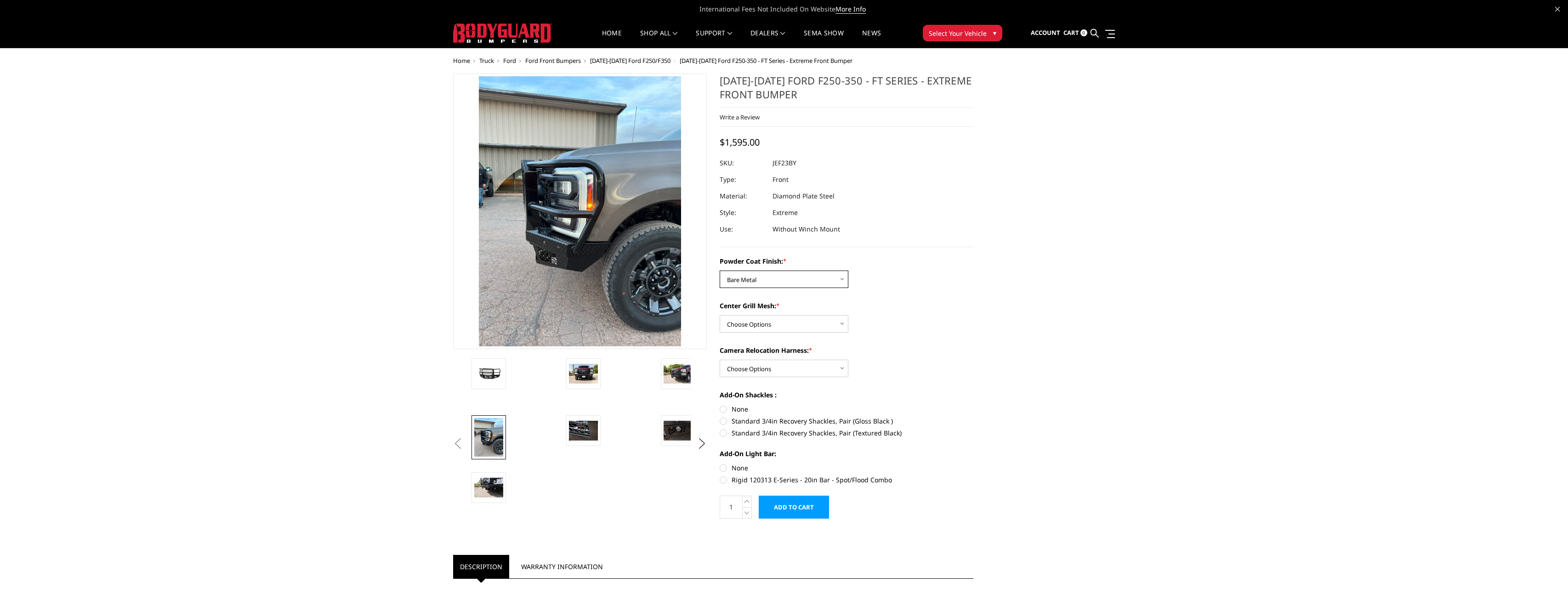
click at [769, 280] on select "Choose Options Bare Metal Gloss Black Powder Coat Textured Black Powder Coat" at bounding box center [784, 280] width 129 height 18
click at [714, 353] on section "[DATE]-[DATE] Ford F250-350 - FT Series - Extreme Front Bumper Write a Review W…" at bounding box center [846, 301] width 267 height 455
click at [766, 329] on select "Choose Options WITH Expanded Metal in Center Grill WITHOUT Expanded Metal in Ce…" at bounding box center [784, 324] width 129 height 18
click at [688, 375] on img at bounding box center [678, 373] width 29 height 20
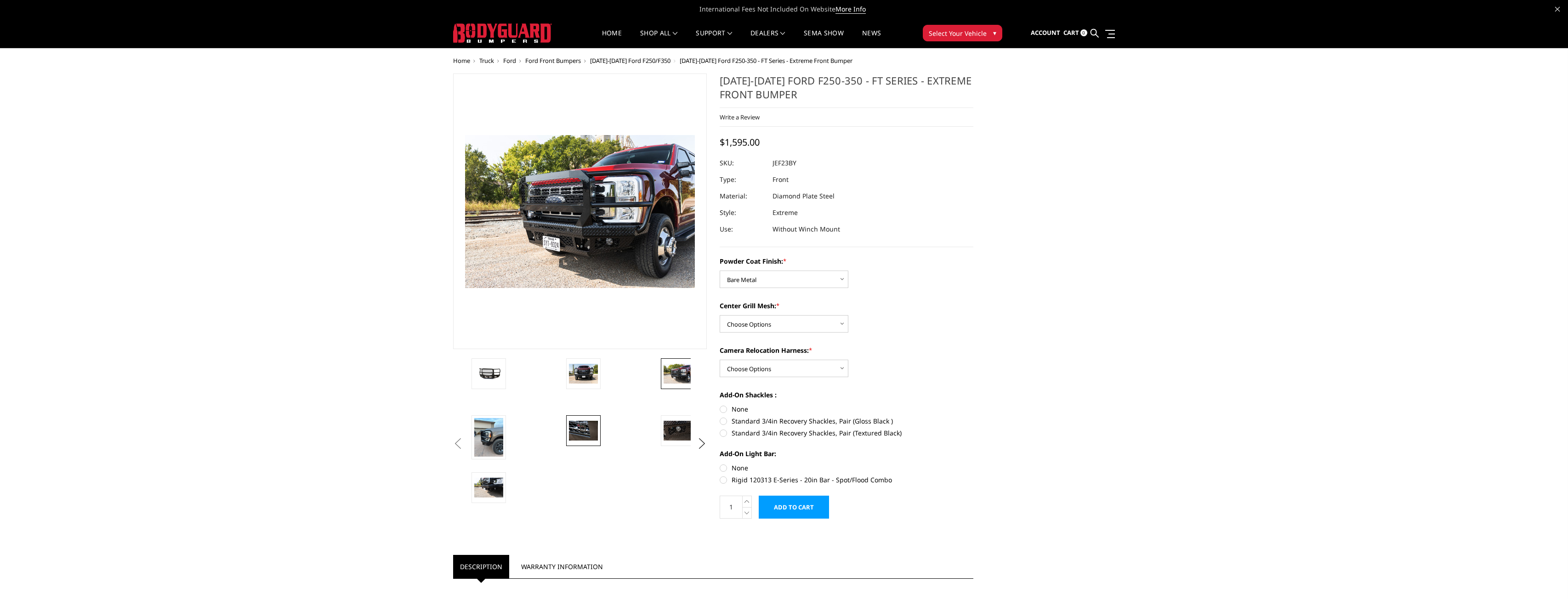
click at [584, 434] on img at bounding box center [583, 430] width 29 height 20
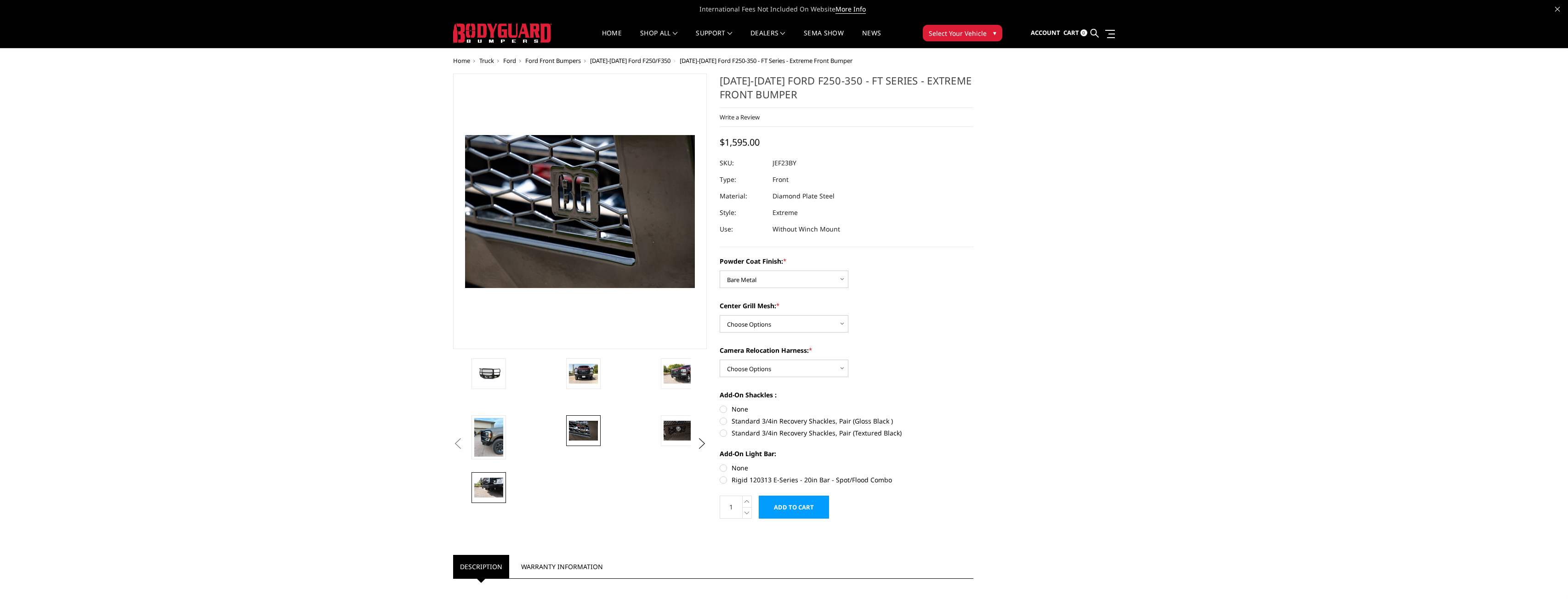
click at [493, 478] on img at bounding box center [488, 488] width 29 height 20
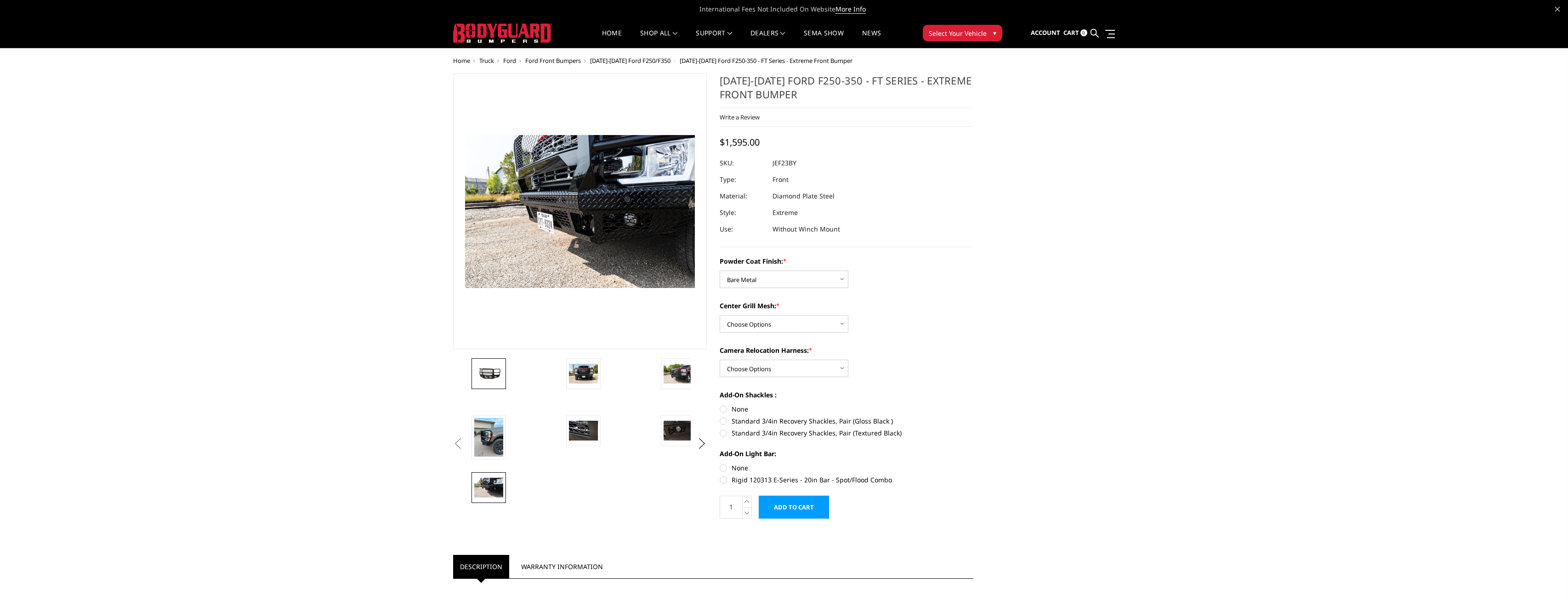
click at [495, 383] on link at bounding box center [488, 374] width 34 height 31
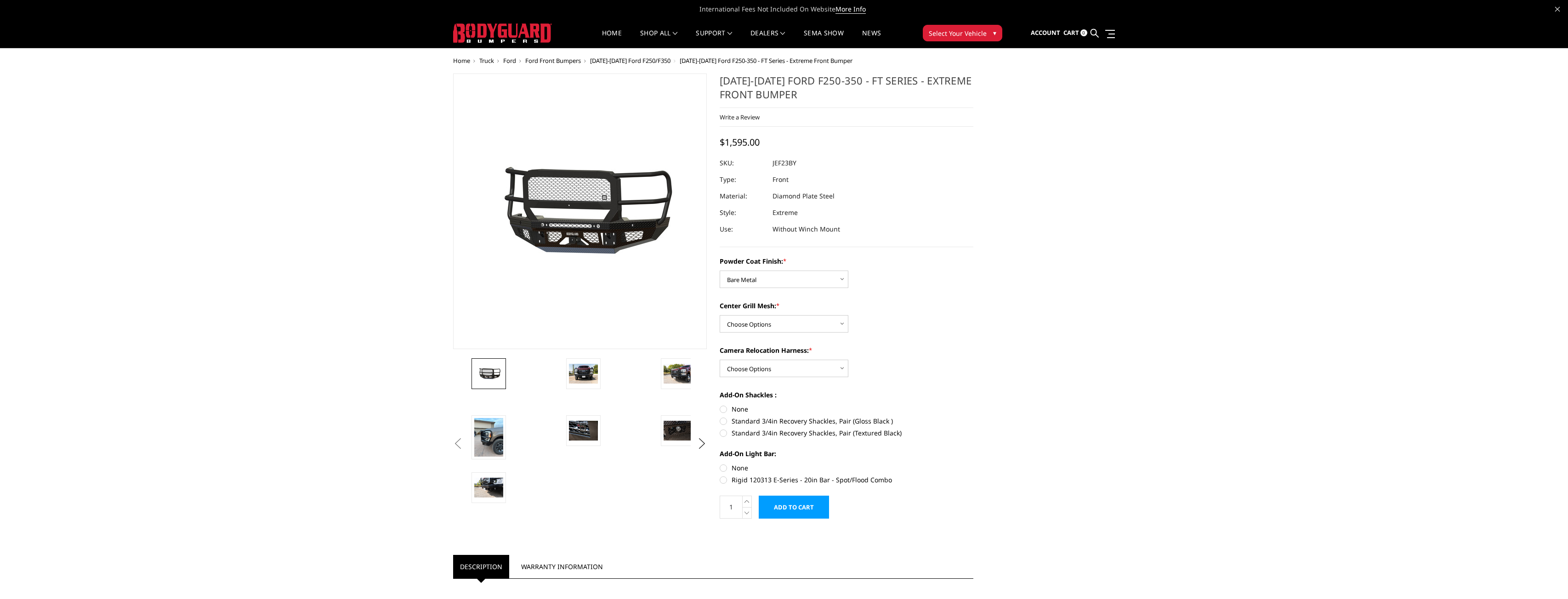
click at [559, 375] on li at bounding box center [517, 387] width 95 height 57
click at [576, 375] on img at bounding box center [583, 373] width 29 height 20
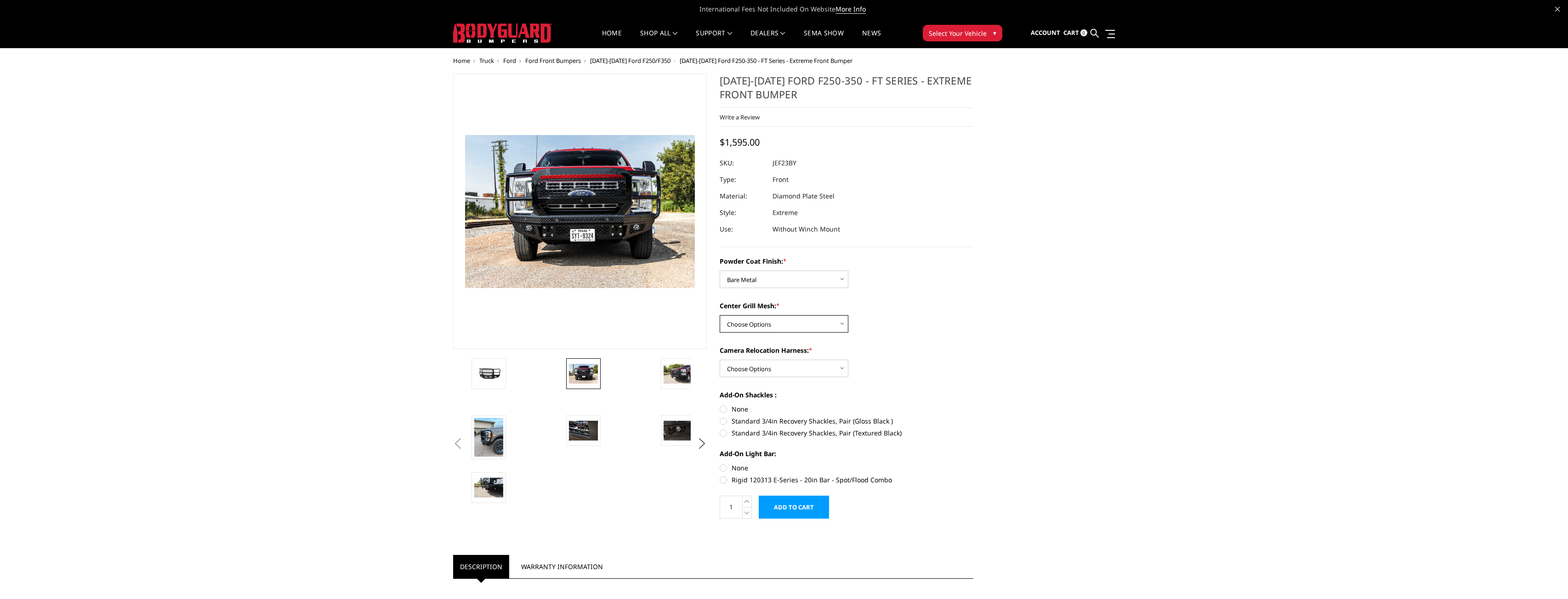
click at [816, 317] on select "Choose Options WITH Expanded Metal in Center Grill WITHOUT Expanded Metal in Ce…" at bounding box center [784, 324] width 129 height 18
select select "3267"
click at [719, 315] on select "Choose Options WITH Expanded Metal in Center Grill WITHOUT Expanded Metal in Ce…" at bounding box center [784, 324] width 129 height 18
click at [788, 372] on select "Choose Options WITH Camera Relocation Harness WITHOUT Camera Relocation Harness" at bounding box center [784, 369] width 129 height 18
select select "3268"
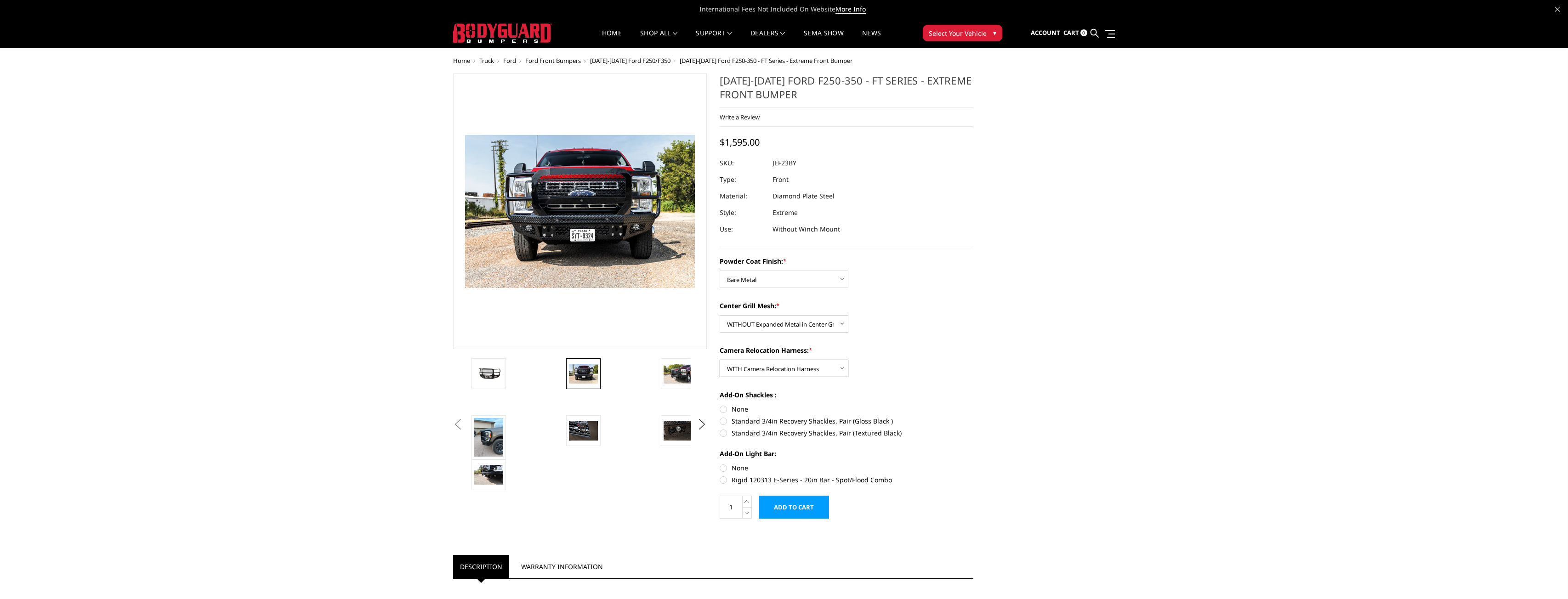
click at [719, 360] on select "Choose Options WITH Camera Relocation Harness WITHOUT Camera Relocation Harness" at bounding box center [784, 369] width 129 height 18
click at [726, 409] on label "None" at bounding box center [846, 409] width 254 height 9
click at [720, 405] on input "None" at bounding box center [719, 405] width 1 height 1
radio input "true"
click at [723, 466] on label "None" at bounding box center [846, 468] width 254 height 9
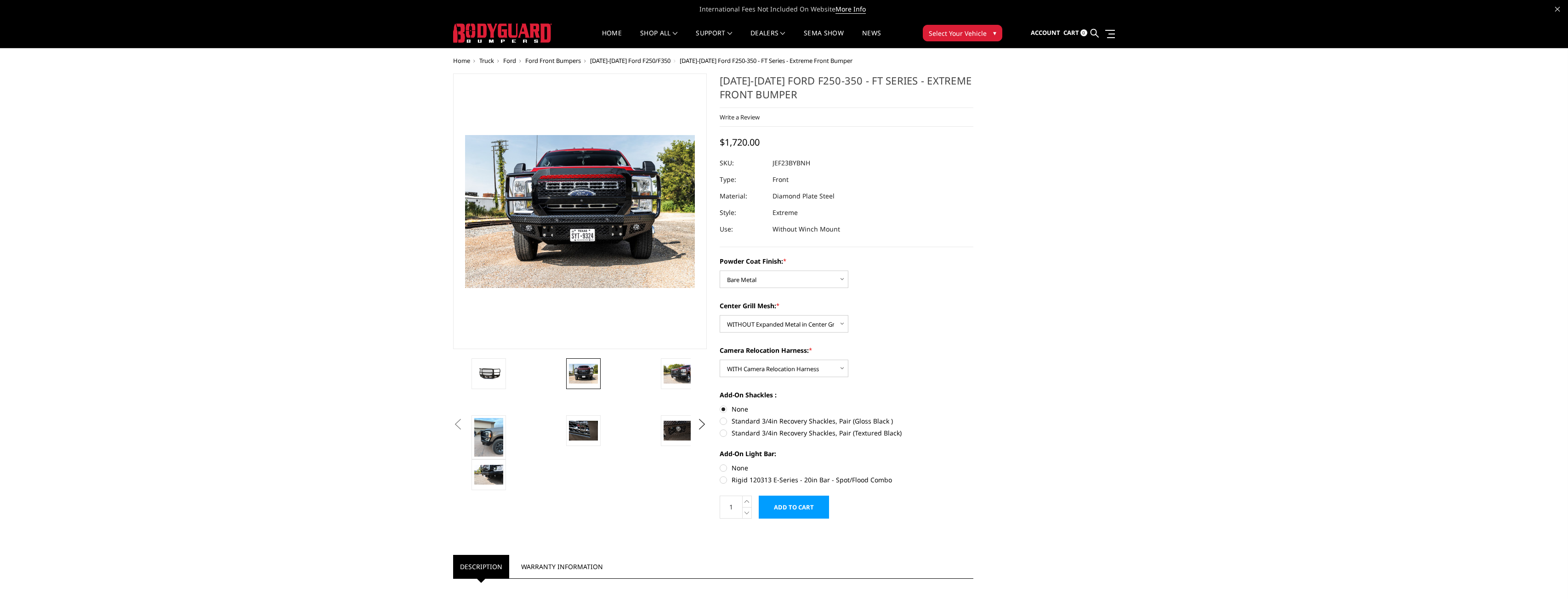
click at [720, 464] on input "None" at bounding box center [719, 463] width 1 height 1
radio input "true"
